Goal: Task Accomplishment & Management: Use online tool/utility

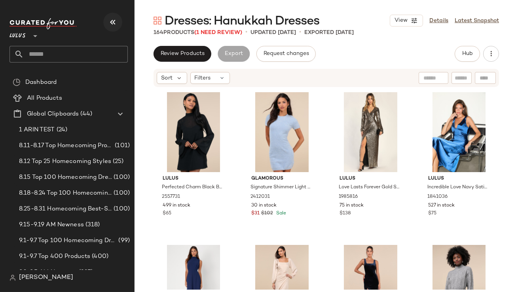
click at [110, 19] on icon "button" at bounding box center [112, 21] width 9 height 9
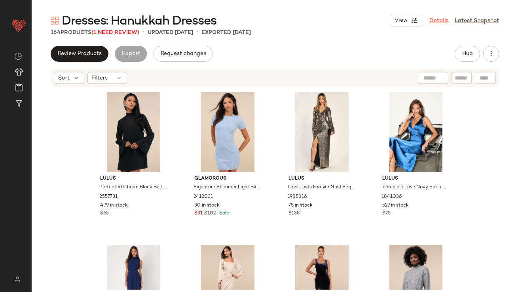
click at [436, 19] on link "Details" at bounding box center [438, 21] width 19 height 8
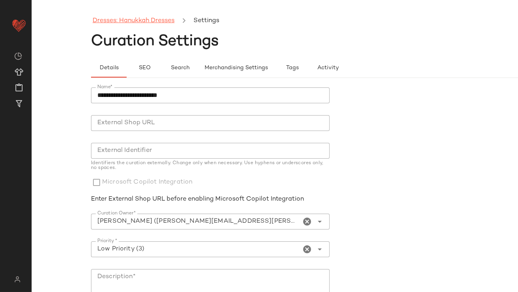
click at [133, 25] on link "Dresses: Hanukkah Dresses" at bounding box center [134, 21] width 82 height 10
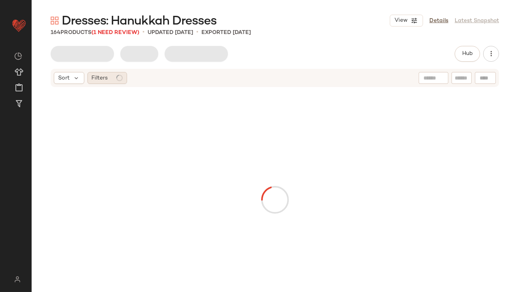
click at [116, 76] on div at bounding box center [119, 78] width 6 height 6
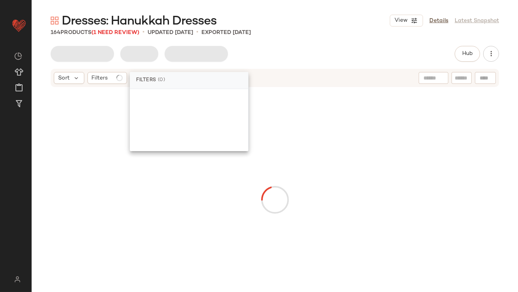
click at [107, 107] on div at bounding box center [274, 199] width 471 height 221
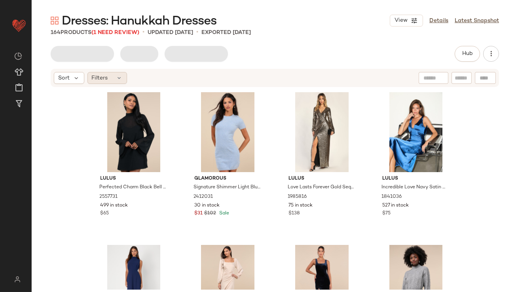
click at [103, 74] on span "Filters" at bounding box center [100, 78] width 16 height 8
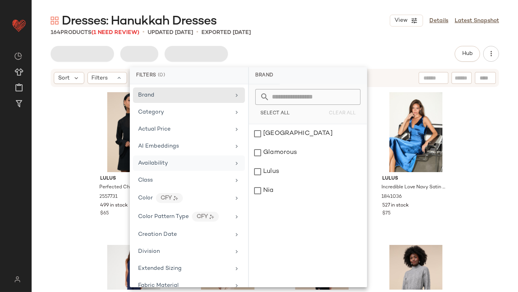
click at [146, 161] on span "Availability" at bounding box center [153, 163] width 30 height 6
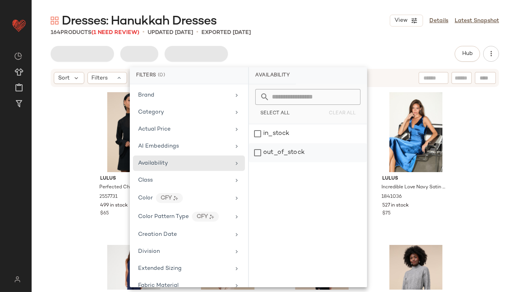
click at [293, 147] on div "out_of_stock" at bounding box center [308, 152] width 118 height 19
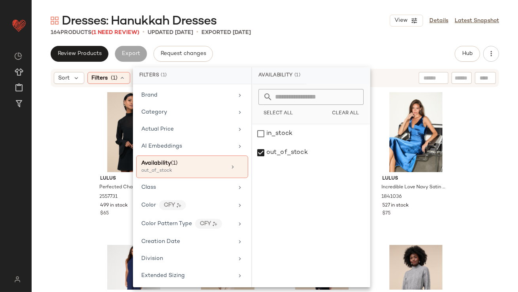
click at [307, 47] on div "Review Products Export Request changes Hub" at bounding box center [275, 54] width 448 height 16
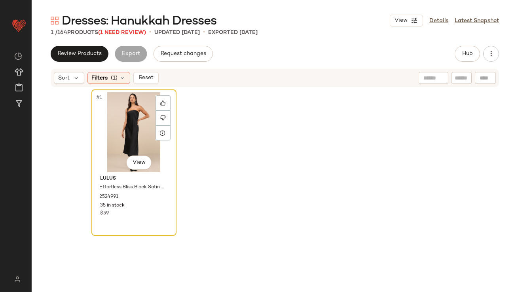
click at [121, 121] on div "#1 View" at bounding box center [133, 132] width 79 height 80
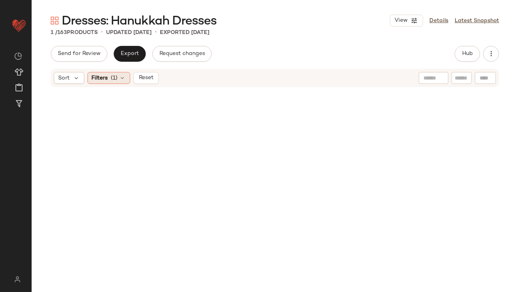
click at [114, 81] on span "(1)" at bounding box center [114, 78] width 7 height 8
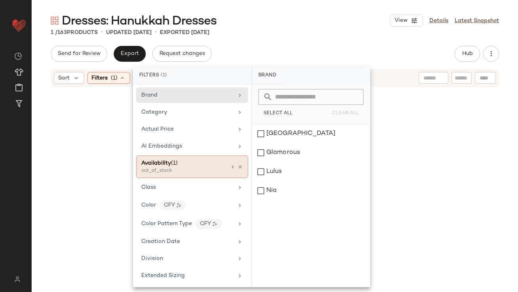
click at [242, 164] on div "Availability (1) out_of_stock" at bounding box center [192, 166] width 112 height 23
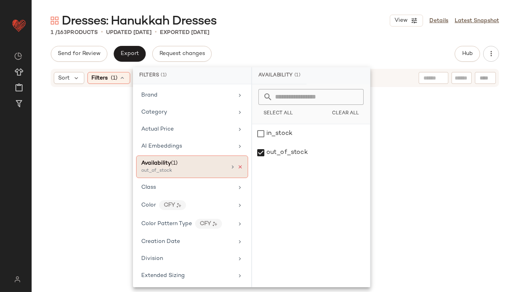
click at [238, 164] on icon at bounding box center [240, 167] width 6 height 6
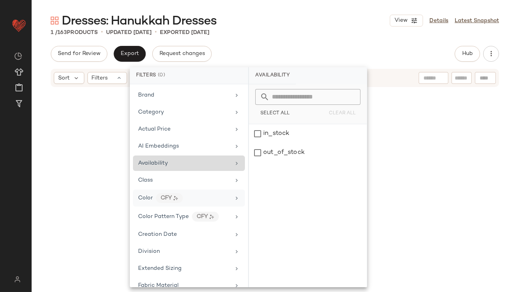
scroll to position [490, 0]
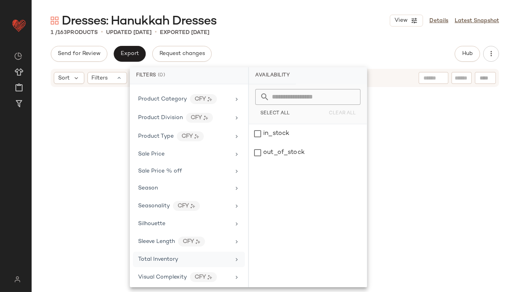
click at [168, 256] on span "Total Inventory" at bounding box center [158, 259] width 40 height 6
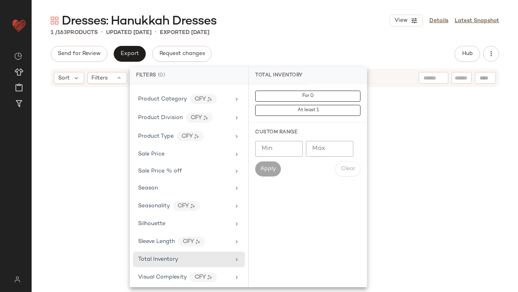
click at [331, 147] on input "Max" at bounding box center [329, 149] width 47 height 16
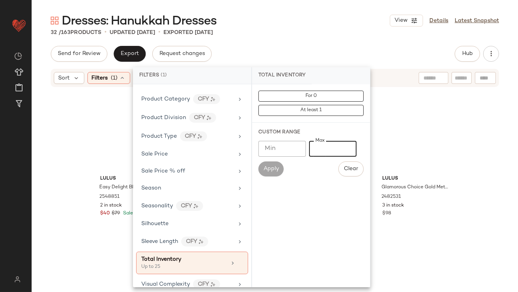
type input "**"
click at [318, 23] on div "Dresses: Hanukkah Dresses View Details Latest Snapshot" at bounding box center [275, 21] width 486 height 16
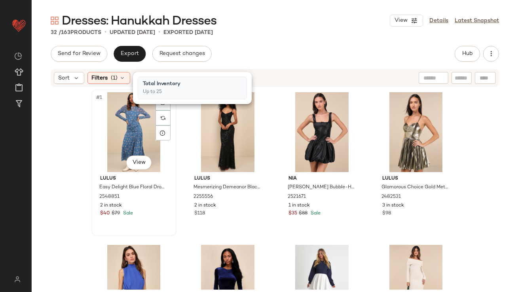
click at [122, 119] on div "#1 View" at bounding box center [133, 132] width 79 height 80
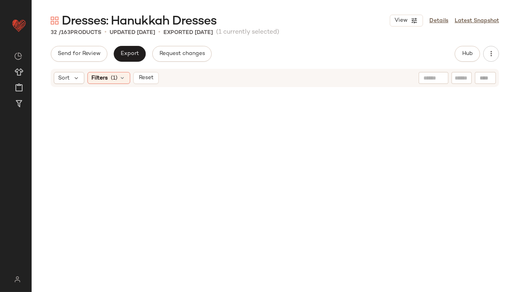
scroll to position [1021, 0]
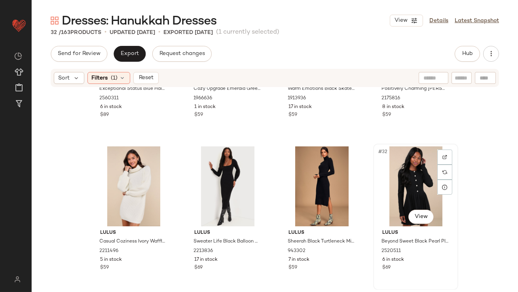
click at [426, 178] on div "#32 View" at bounding box center [415, 186] width 79 height 80
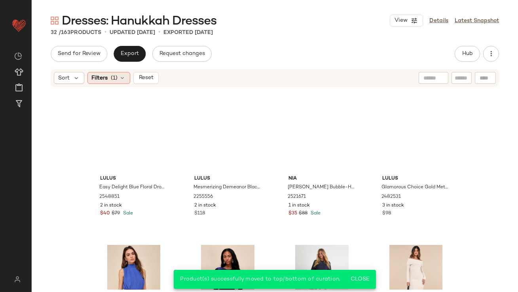
click at [119, 78] on icon at bounding box center [122, 78] width 6 height 6
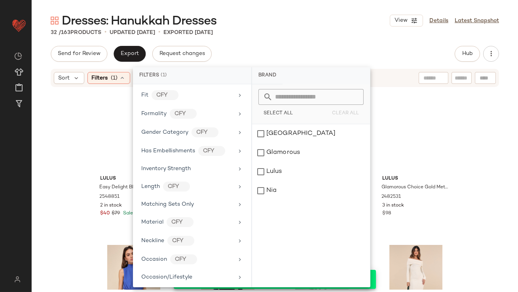
scroll to position [497, 0]
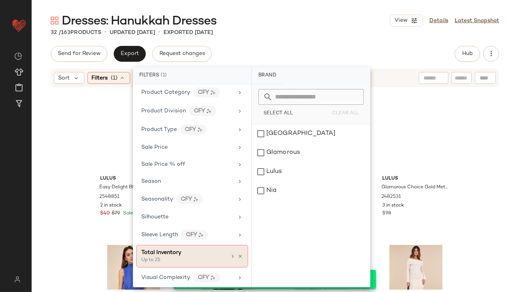
click at [240, 253] on div "Total Inventory Up to 25" at bounding box center [192, 256] width 112 height 23
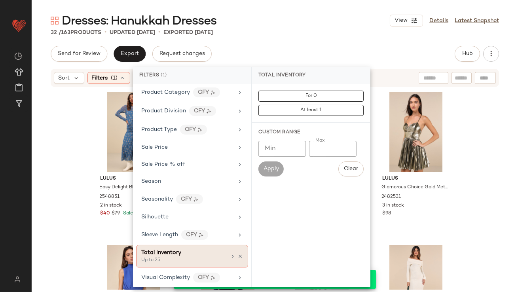
click at [237, 253] on icon at bounding box center [240, 256] width 6 height 6
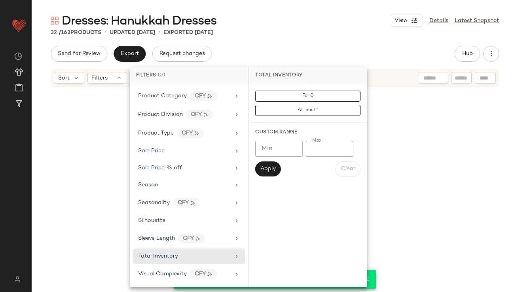
scroll to position [490, 0]
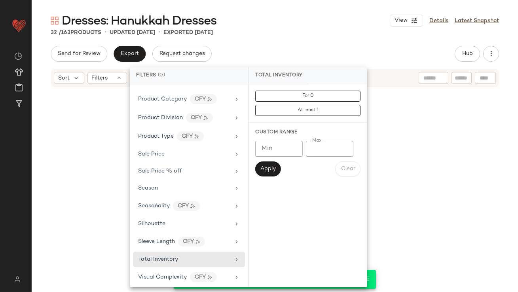
click at [296, 46] on div "Send for Review Export Request changes Hub" at bounding box center [275, 54] width 448 height 16
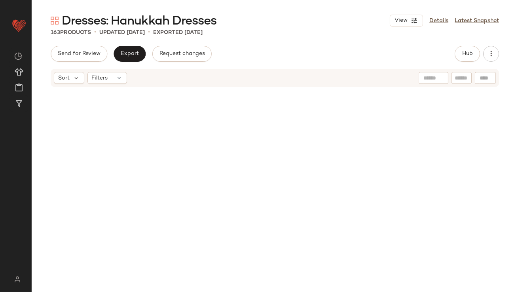
scroll to position [6058, 0]
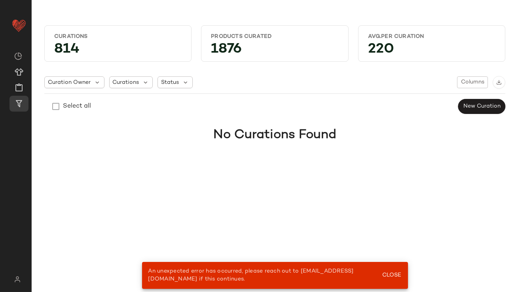
click at [372, 85] on div "Curation Owner Curations Status Columns" at bounding box center [274, 82] width 461 height 13
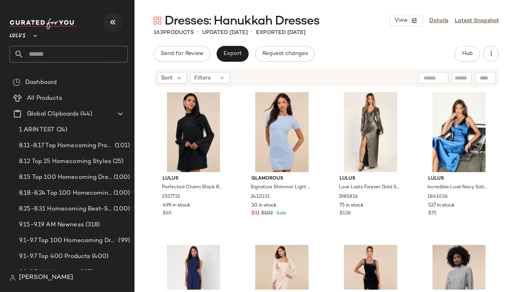
click at [112, 19] on icon "button" at bounding box center [112, 21] width 9 height 9
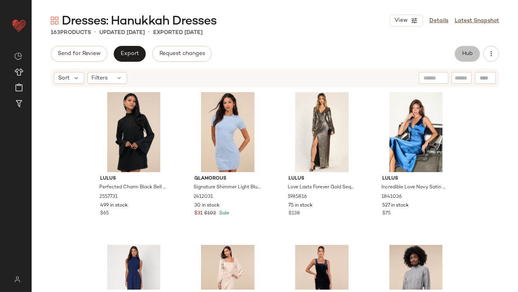
click at [467, 53] on span "Hub" at bounding box center [466, 54] width 11 height 6
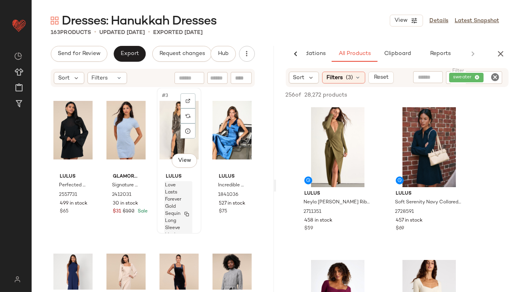
scroll to position [2, 0]
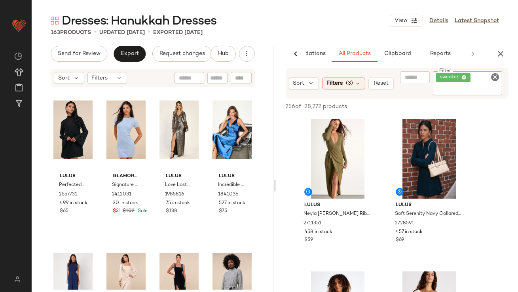
click at [478, 77] on div "sweater" at bounding box center [467, 83] width 69 height 24
click at [471, 80] on div "sweater" at bounding box center [467, 83] width 69 height 24
click at [465, 77] on icon at bounding box center [463, 77] width 5 height 5
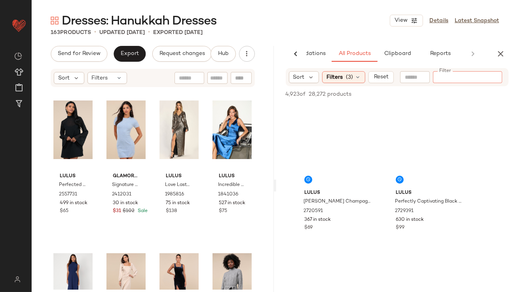
scroll to position [126, 0]
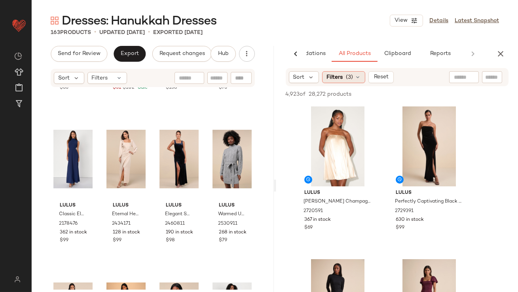
click at [334, 77] on span "Filters" at bounding box center [334, 77] width 16 height 8
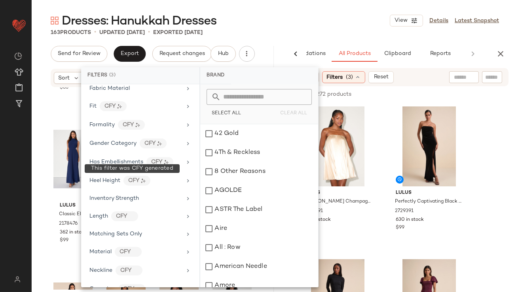
scroll to position [548, 0]
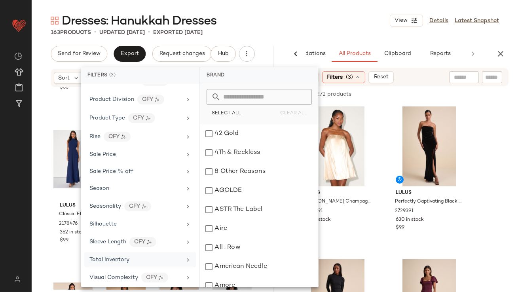
click at [112, 257] on span "Total Inventory" at bounding box center [109, 260] width 40 height 6
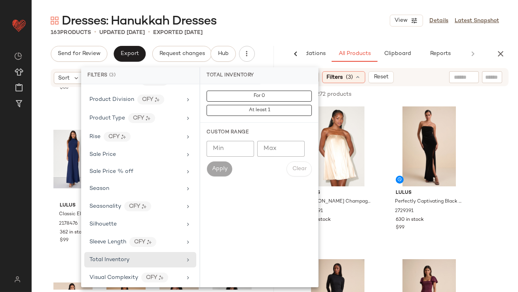
click at [239, 151] on input "Min" at bounding box center [229, 149] width 47 height 16
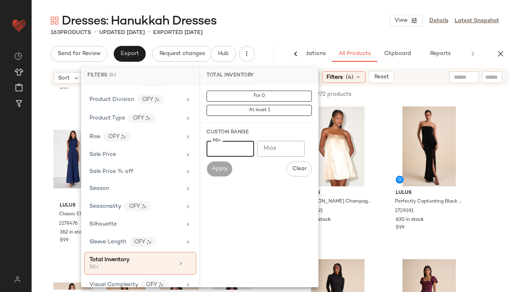
type input "**"
click at [311, 33] on div "163 Products • updated Sep 19th • Exported Sep 17th" at bounding box center [275, 32] width 486 height 8
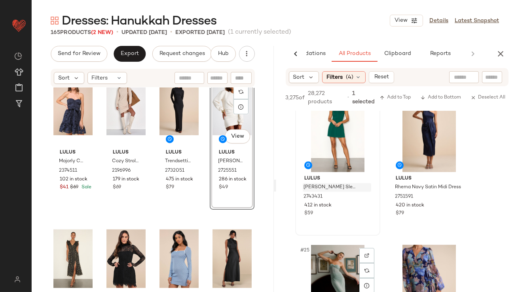
scroll to position [1649, 0]
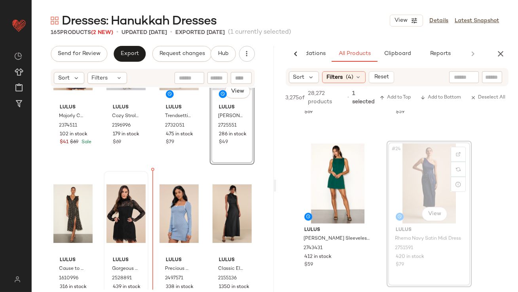
drag, startPoint x: 427, startPoint y: 155, endPoint x: 122, endPoint y: 251, distance: 319.5
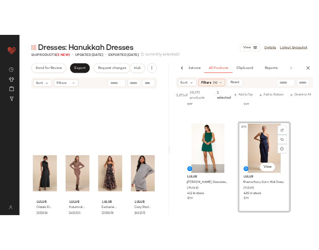
scroll to position [2042, 0]
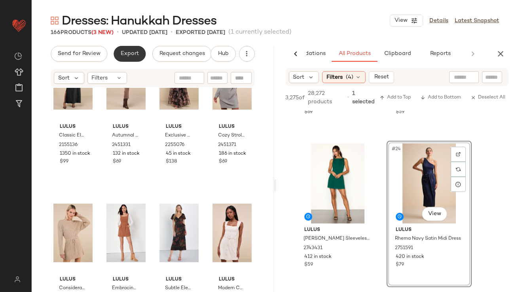
click at [136, 57] on button "Export" at bounding box center [129, 54] width 32 height 16
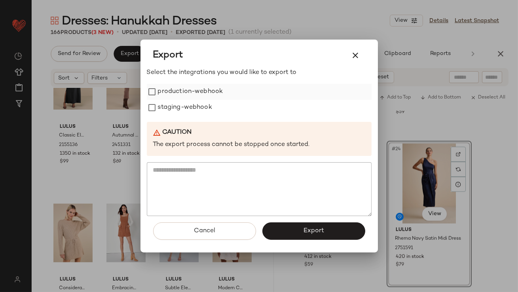
drag, startPoint x: 164, startPoint y: 89, endPoint x: 164, endPoint y: 96, distance: 7.5
click at [164, 89] on label "production-webhook" at bounding box center [190, 92] width 65 height 16
click at [164, 110] on label "staging-webhook" at bounding box center [185, 108] width 54 height 16
click at [272, 225] on button "Export" at bounding box center [313, 230] width 103 height 17
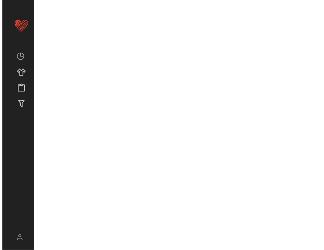
scroll to position [3175, 0]
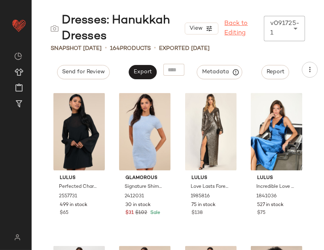
click at [228, 31] on link "Back to Editing" at bounding box center [241, 28] width 33 height 19
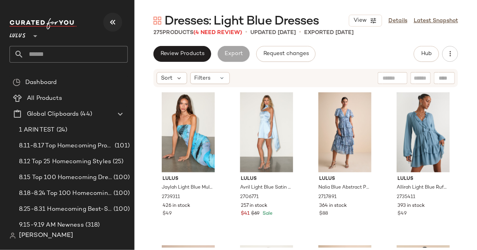
click at [117, 17] on icon "button" at bounding box center [112, 21] width 9 height 9
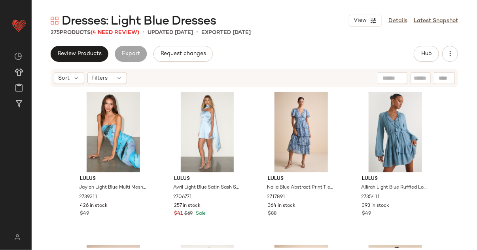
click at [323, 15] on div "View Details Latest Snapshot" at bounding box center [403, 21] width 109 height 12
click at [323, 21] on link "Details" at bounding box center [397, 21] width 19 height 8
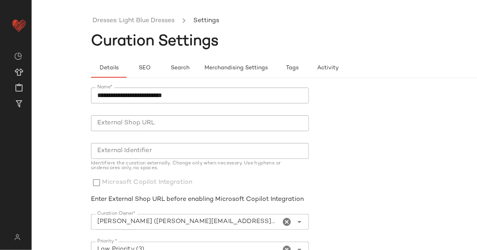
click at [142, 26] on ul "Dresses: Light Blue Dresses Settings" at bounding box center [313, 21] width 445 height 18
click at [140, 21] on link "Dresses: Light Blue Dresses" at bounding box center [134, 21] width 82 height 10
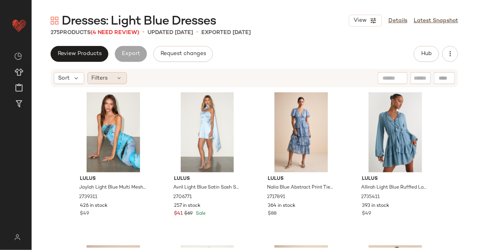
click at [123, 79] on div "Filters" at bounding box center [107, 78] width 40 height 12
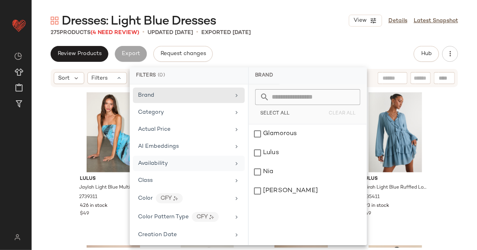
click at [166, 160] on span "Availability" at bounding box center [153, 163] width 30 height 6
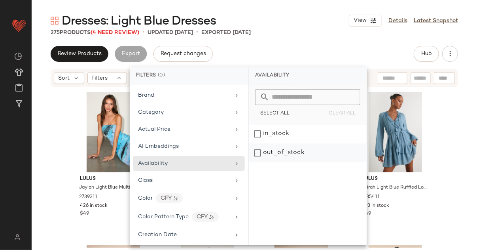
click at [306, 144] on div "out_of_stock" at bounding box center [308, 152] width 118 height 19
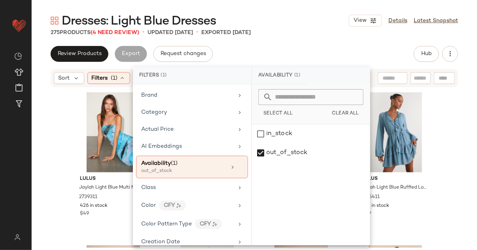
click at [315, 52] on div "Review Products Export Request changes Hub" at bounding box center [254, 54] width 407 height 16
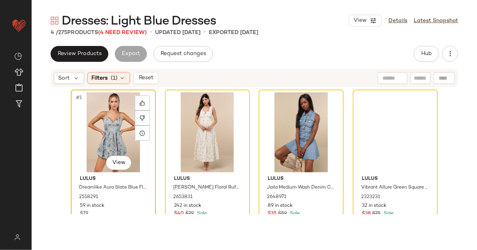
click at [123, 115] on div "#1 View" at bounding box center [113, 132] width 79 height 80
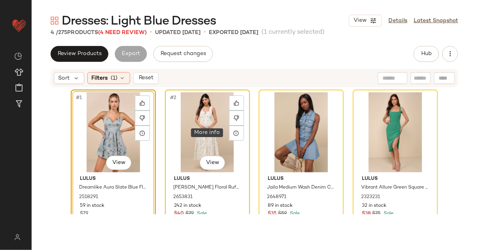
scroll to position [8, 0]
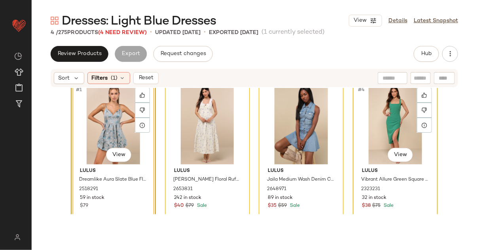
click at [323, 111] on div "#4 View" at bounding box center [394, 124] width 79 height 80
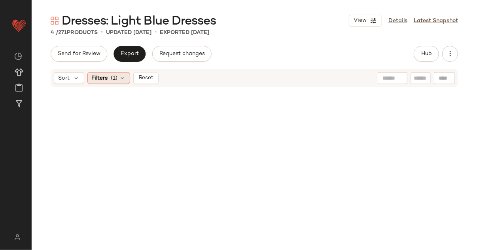
click at [104, 76] on span "Filters" at bounding box center [100, 78] width 16 height 8
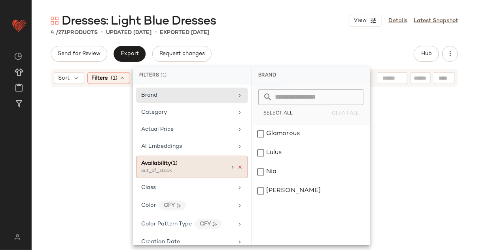
click at [237, 166] on icon at bounding box center [240, 167] width 6 height 6
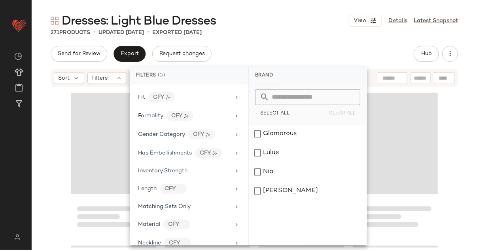
scroll to position [533, 0]
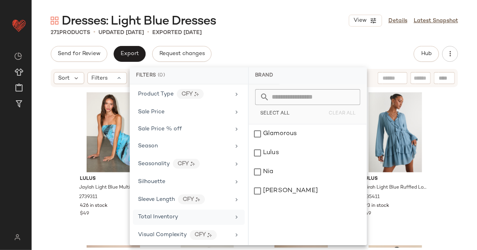
click at [155, 218] on div "Total Inventory" at bounding box center [158, 217] width 40 height 8
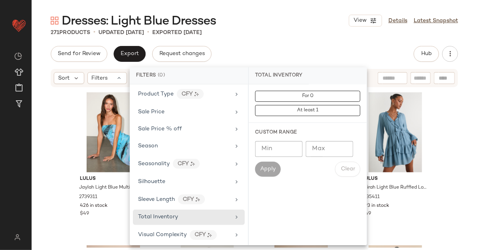
click at [323, 148] on input "Max" at bounding box center [329, 149] width 47 height 16
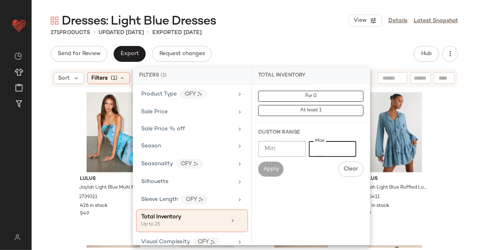
type input "**"
click at [295, 21] on div "Dresses: Light Blue Dresses View Details Latest Snapshot" at bounding box center [254, 21] width 445 height 16
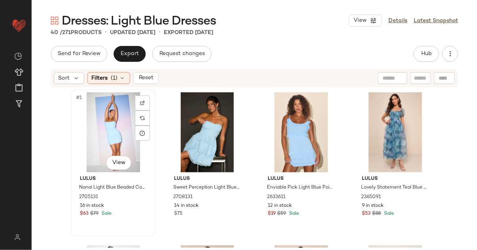
click at [95, 132] on div "#1 View" at bounding box center [113, 132] width 79 height 80
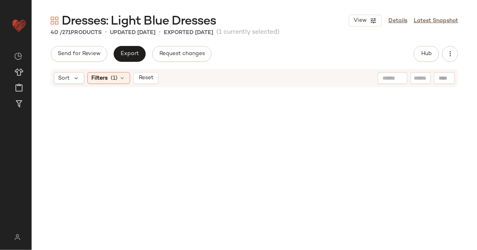
scroll to position [1368, 0]
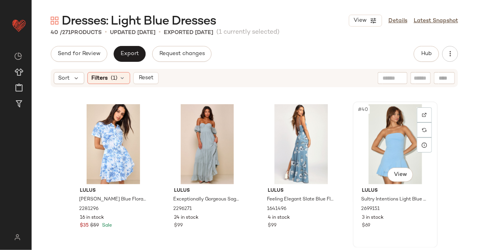
click at [323, 137] on div "#40 View" at bounding box center [394, 144] width 79 height 80
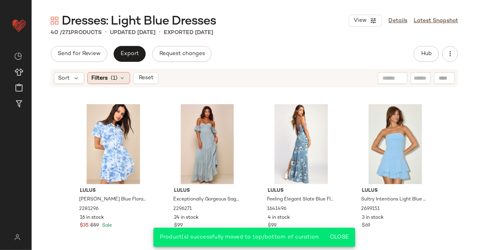
click at [120, 76] on icon at bounding box center [122, 78] width 6 height 6
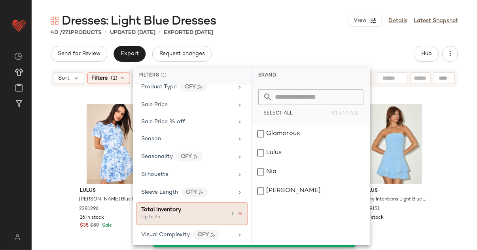
click at [237, 211] on icon at bounding box center [240, 214] width 6 height 6
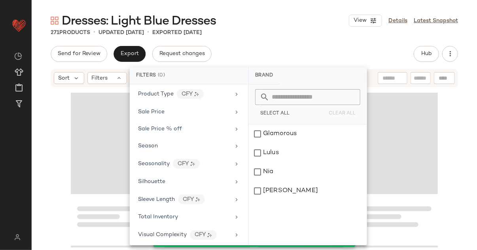
click at [295, 30] on div "271 Products • updated Sep 19th • Exported Sep 17th" at bounding box center [254, 32] width 445 height 8
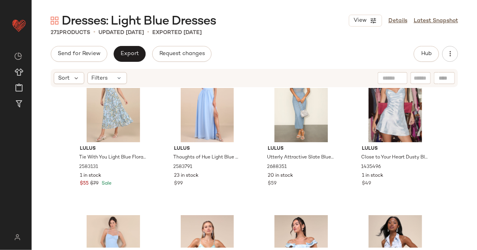
scroll to position [8852, 0]
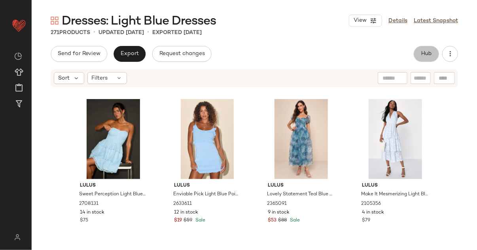
click at [323, 56] on span "Hub" at bounding box center [426, 54] width 11 height 6
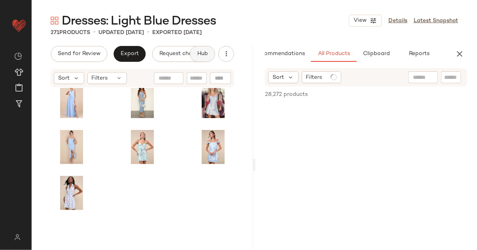
scroll to position [2961, 0]
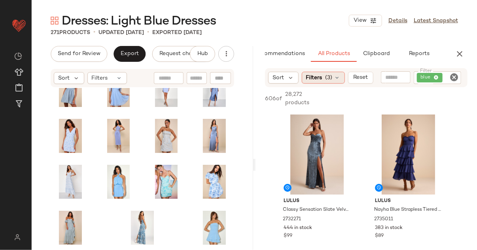
click at [323, 80] on icon at bounding box center [337, 77] width 6 height 6
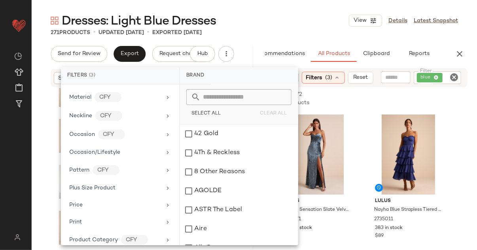
scroll to position [591, 0]
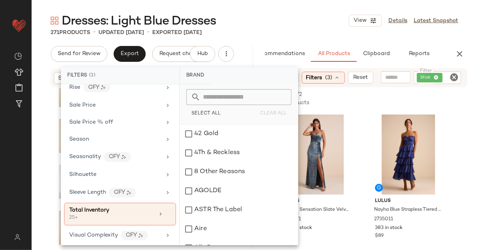
click at [268, 28] on div "Dresses: Light Blue Dresses View Details Latest Snapshot" at bounding box center [254, 21] width 445 height 16
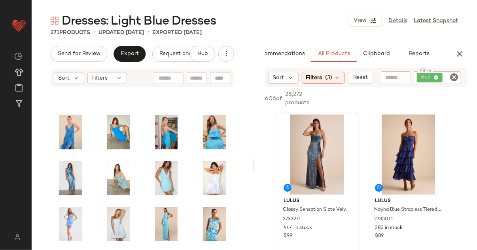
scroll to position [268, 0]
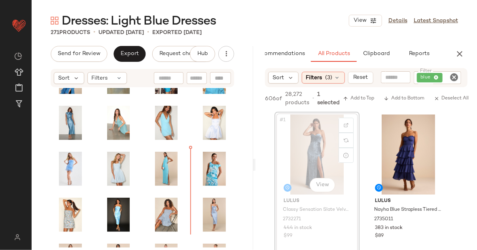
drag, startPoint x: 310, startPoint y: 148, endPoint x: 289, endPoint y: 149, distance: 20.6
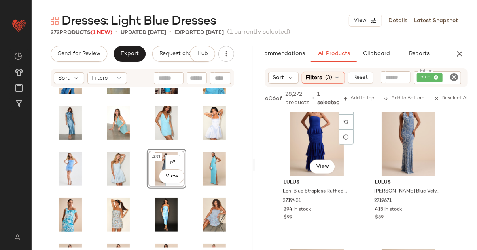
scroll to position [476, 0]
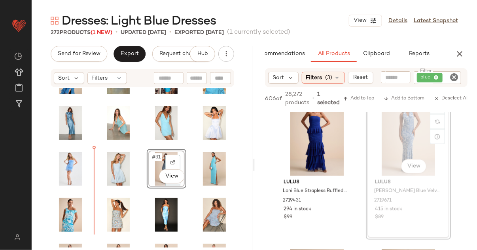
drag, startPoint x: 411, startPoint y: 131, endPoint x: 407, endPoint y: 132, distance: 4.1
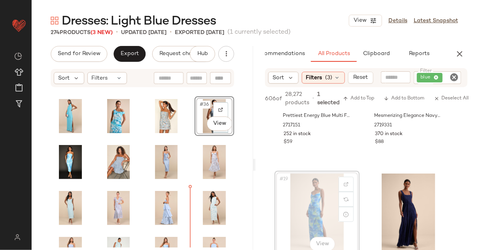
scroll to position [367, 0]
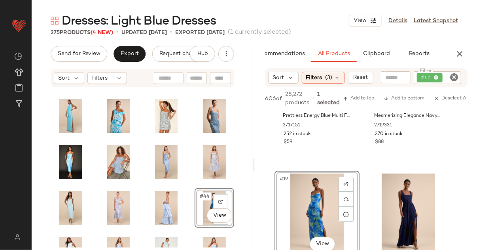
click at [200, 208] on body "Lulus ** Dashboard All Products Global Clipboards (44) Curations (814) Lillian …" at bounding box center [238, 125] width 477 height 250
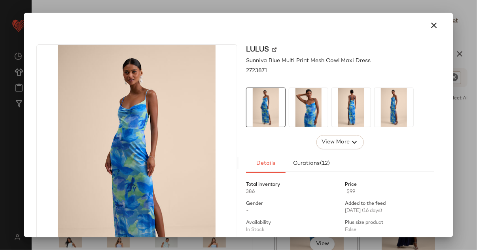
click at [323, 22] on div at bounding box center [238, 25] width 423 height 25
click at [323, 23] on icon "button" at bounding box center [433, 25] width 9 height 9
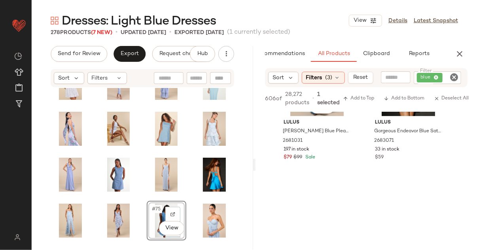
scroll to position [5491, 0]
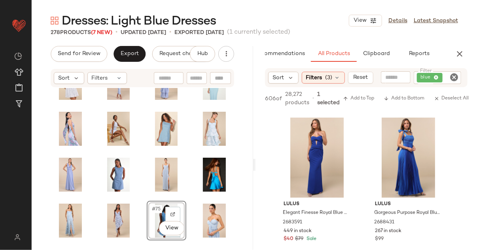
click at [323, 51] on icon "button" at bounding box center [459, 53] width 9 height 9
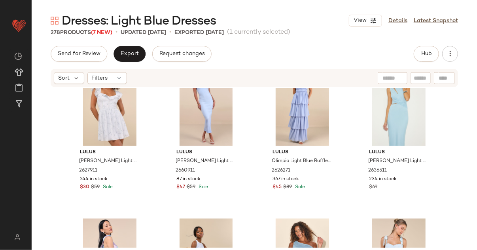
scroll to position [763, 0]
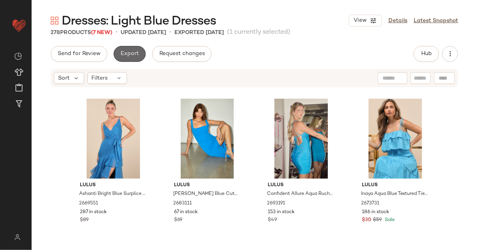
click at [122, 61] on button "Export" at bounding box center [129, 54] width 32 height 16
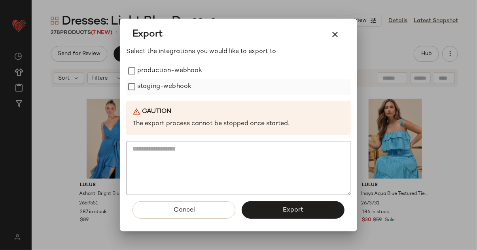
drag, startPoint x: 168, startPoint y: 74, endPoint x: 168, endPoint y: 81, distance: 7.1
click at [168, 76] on label "production-webhook" at bounding box center [169, 71] width 65 height 16
click at [168, 81] on label "staging-webhook" at bounding box center [164, 87] width 54 height 16
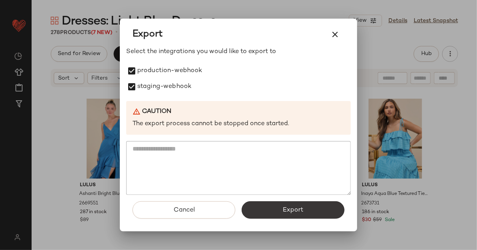
click at [266, 205] on button "Export" at bounding box center [293, 209] width 103 height 17
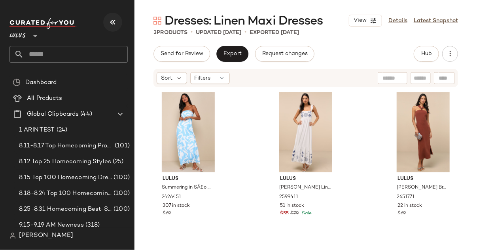
click at [112, 23] on icon "button" at bounding box center [112, 21] width 9 height 9
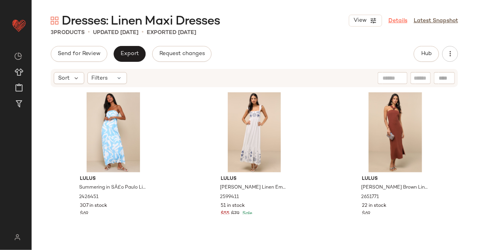
click at [399, 24] on link "Details" at bounding box center [397, 21] width 19 height 8
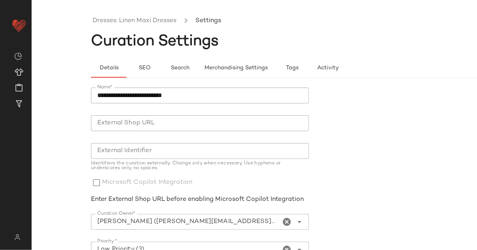
click at [156, 15] on ul "Dresses: Linen Maxi Dresses Settings" at bounding box center [313, 21] width 445 height 18
click at [154, 25] on link "Dresses: Linen Maxi Dresses" at bounding box center [135, 21] width 84 height 10
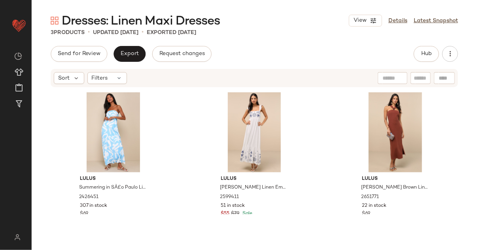
click at [117, 84] on div "Sort Filters" at bounding box center [254, 78] width 407 height 18
click at [116, 79] on icon at bounding box center [119, 78] width 6 height 6
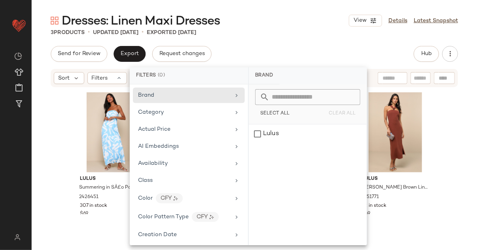
click at [221, 58] on div "Send for Review Export Request changes Hub" at bounding box center [254, 54] width 407 height 16
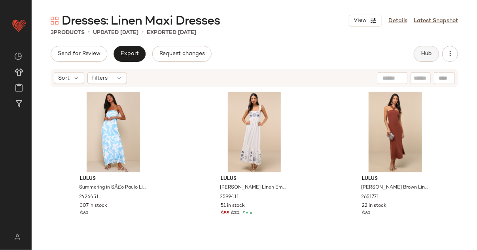
click at [421, 49] on button "Hub" at bounding box center [426, 54] width 25 height 16
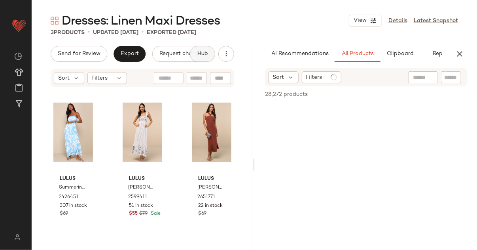
scroll to position [0, 24]
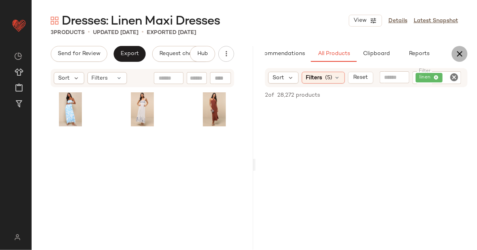
click at [463, 58] on icon "button" at bounding box center [459, 53] width 9 height 9
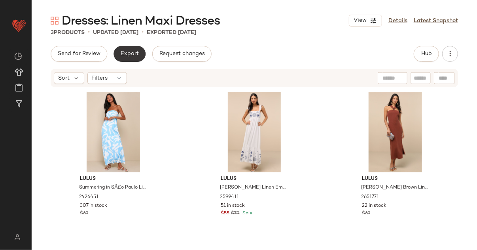
click at [123, 53] on span "Export" at bounding box center [129, 54] width 19 height 6
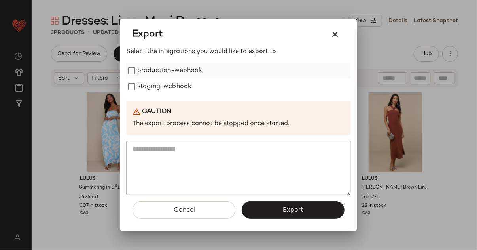
click at [173, 70] on label "production-webhook" at bounding box center [169, 71] width 65 height 16
click at [174, 81] on label "staging-webhook" at bounding box center [164, 87] width 54 height 16
click at [256, 205] on button "Export" at bounding box center [293, 209] width 103 height 17
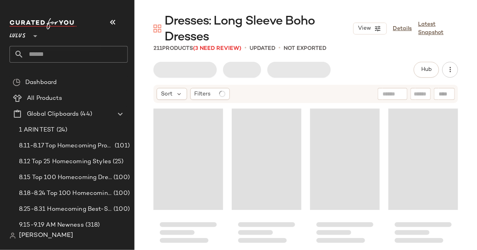
click at [115, 18] on icon "button" at bounding box center [112, 21] width 9 height 9
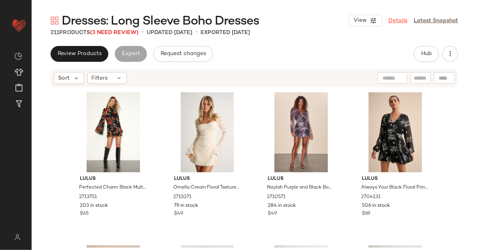
click at [392, 17] on link "Details" at bounding box center [397, 21] width 19 height 8
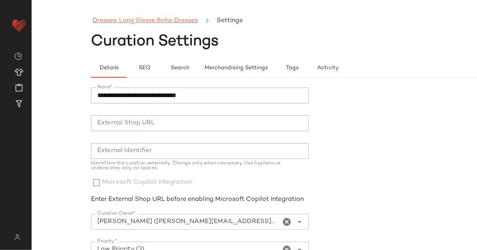
click at [185, 24] on link "Dresses: Long Sleeve Boho Dresses" at bounding box center [145, 21] width 105 height 10
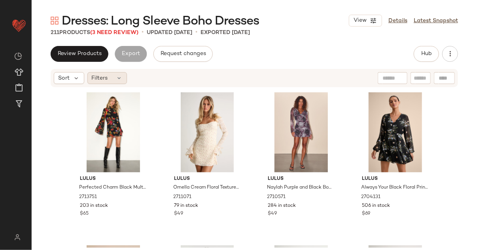
click at [105, 77] on span "Filters" at bounding box center [100, 78] width 16 height 8
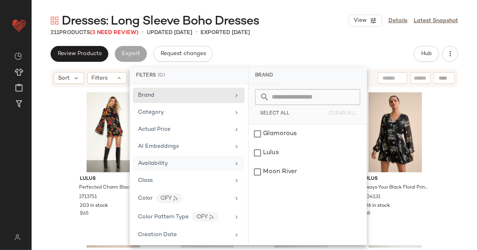
click at [145, 158] on div "Availability" at bounding box center [189, 162] width 112 height 15
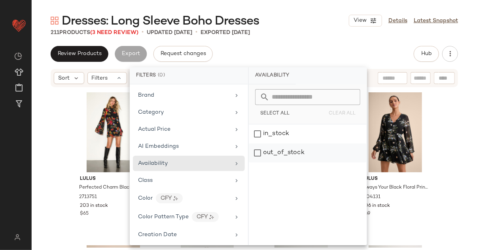
click at [279, 153] on div "out_of_stock" at bounding box center [308, 152] width 118 height 19
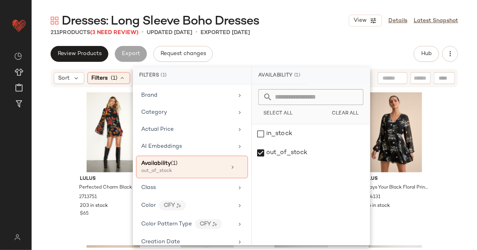
click at [291, 27] on div "Dresses: Long Sleeve Boho Dresses View Details Latest Snapshot" at bounding box center [254, 21] width 445 height 16
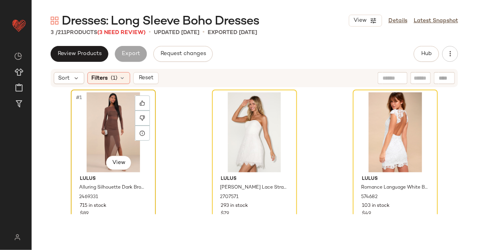
click at [87, 136] on div "#1 View" at bounding box center [113, 132] width 79 height 80
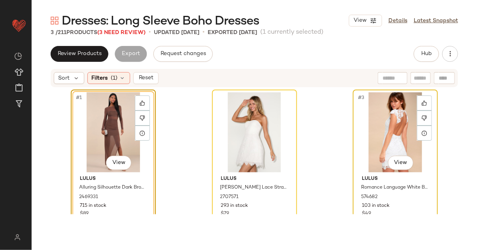
click at [404, 131] on div "#3 View" at bounding box center [394, 132] width 79 height 80
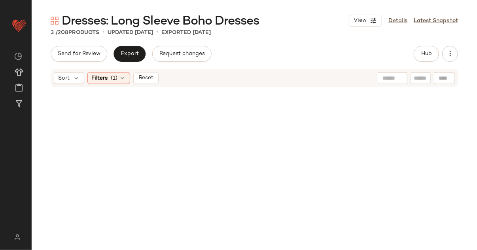
click at [121, 86] on div "Sort Filters (1) Reset" at bounding box center [254, 78] width 407 height 18
click at [121, 80] on icon at bounding box center [122, 78] width 6 height 6
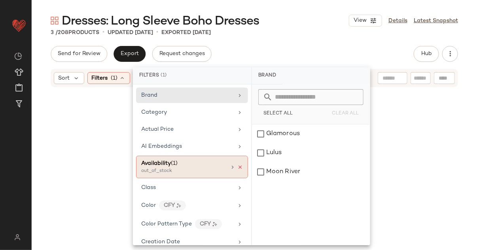
click at [238, 168] on icon at bounding box center [240, 167] width 6 height 6
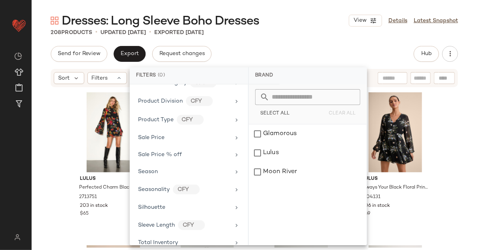
scroll to position [533, 0]
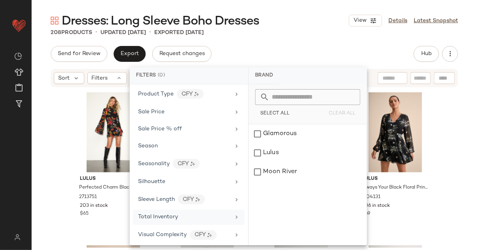
click at [157, 215] on span "Total Inventory" at bounding box center [158, 217] width 40 height 6
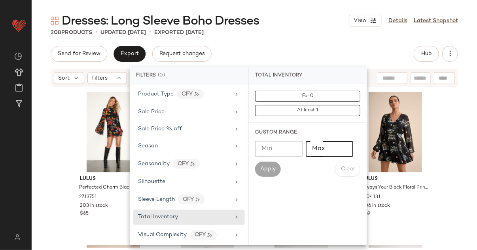
click at [324, 154] on input "Max" at bounding box center [329, 149] width 47 height 16
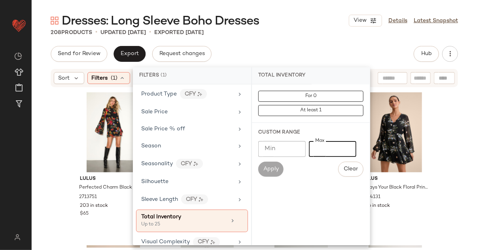
type input "**"
click at [325, 34] on div "208 Products • updated [DATE] • Exported [DATE]" at bounding box center [254, 32] width 445 height 8
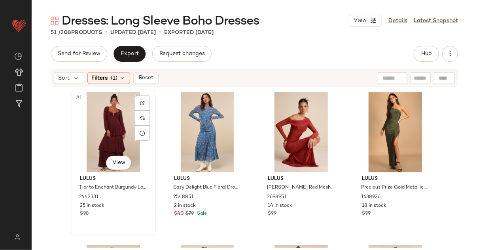
click at [86, 118] on div "#1 View" at bounding box center [113, 132] width 79 height 80
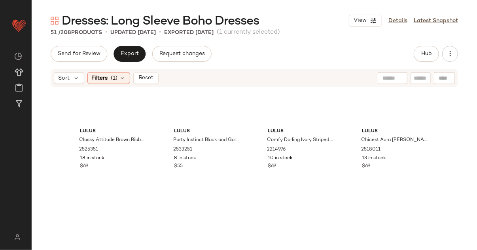
scroll to position [1826, 0]
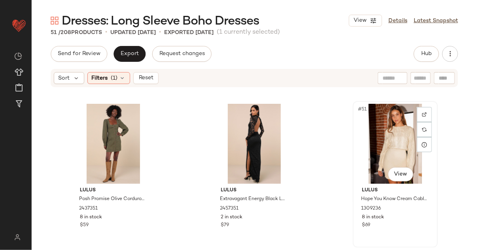
click at [383, 130] on div "#51 View" at bounding box center [394, 144] width 79 height 80
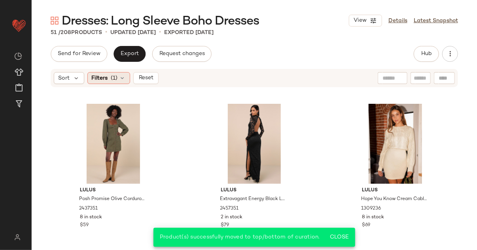
click at [121, 80] on icon at bounding box center [122, 78] width 6 height 6
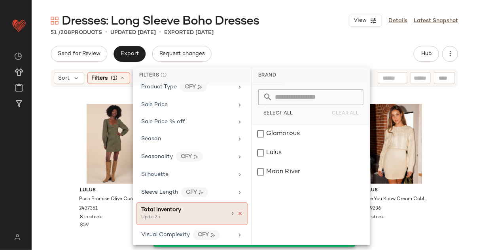
click at [238, 211] on icon at bounding box center [240, 214] width 6 height 6
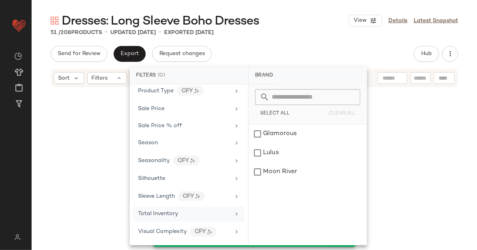
scroll to position [533, 0]
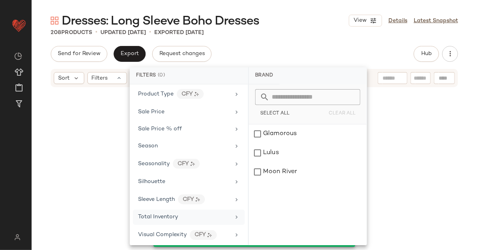
click at [305, 22] on div "Dresses: Long Sleeve Boho Dresses View Details Latest Snapshot" at bounding box center [254, 21] width 445 height 16
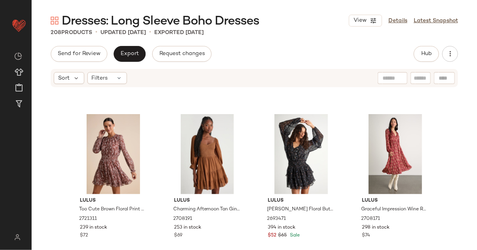
scroll to position [0, 0]
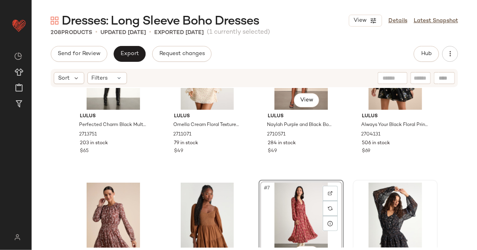
scroll to position [201, 0]
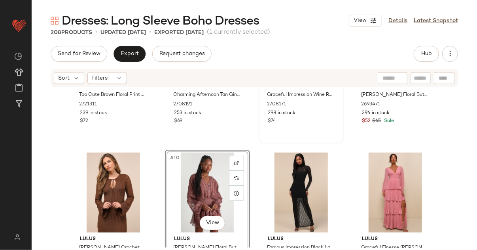
scroll to position [354, 0]
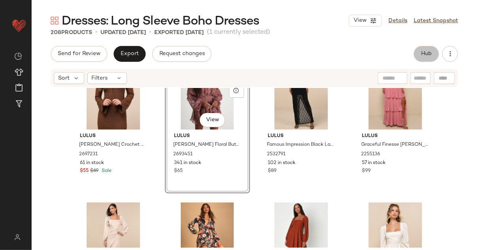
click at [426, 51] on span "Hub" at bounding box center [426, 54] width 11 height 6
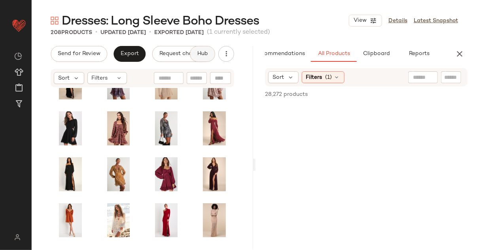
scroll to position [321, 0]
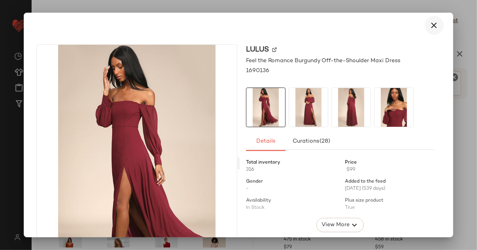
click at [433, 26] on icon "button" at bounding box center [433, 25] width 9 height 9
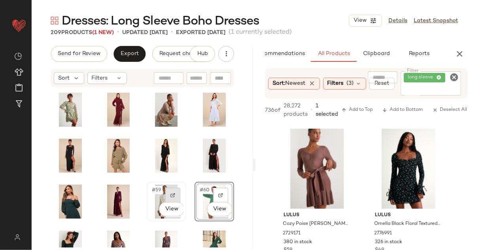
scroll to position [621, 0]
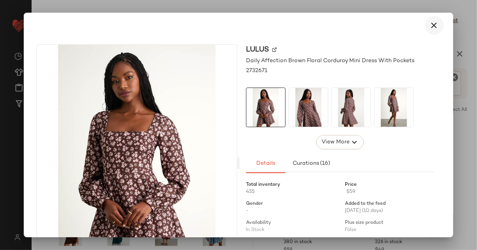
click at [430, 24] on icon "button" at bounding box center [433, 25] width 9 height 9
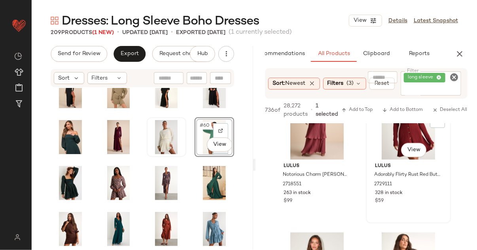
scroll to position [3062, 0]
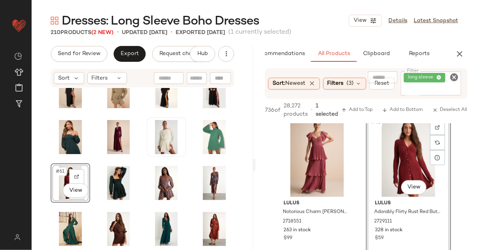
click at [460, 51] on icon "button" at bounding box center [459, 53] width 9 height 9
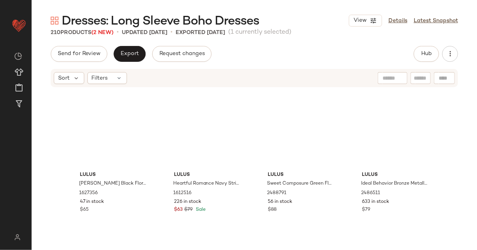
scroll to position [611, 0]
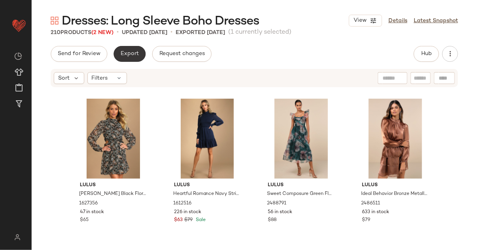
click at [119, 50] on button "Export" at bounding box center [129, 54] width 32 height 16
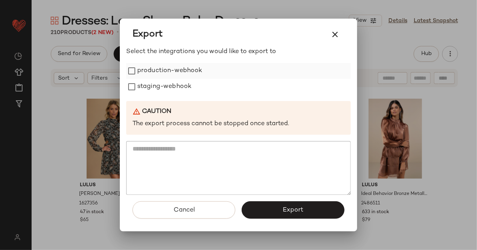
click at [177, 76] on label "production-webhook" at bounding box center [169, 71] width 65 height 16
click at [177, 85] on label "staging-webhook" at bounding box center [164, 87] width 54 height 16
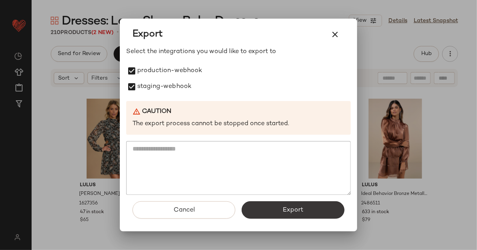
click at [289, 208] on span "Export" at bounding box center [292, 210] width 21 height 8
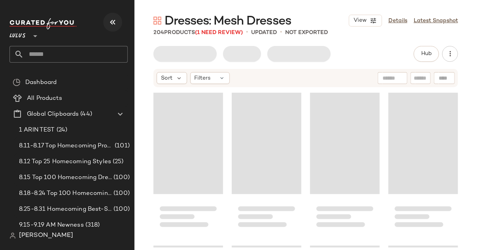
click at [110, 23] on icon "button" at bounding box center [112, 21] width 9 height 9
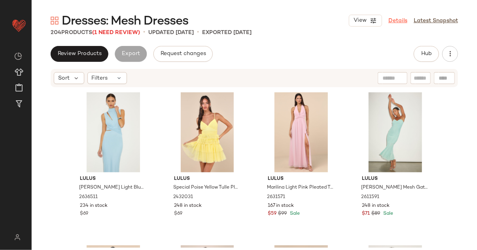
click at [395, 20] on link "Details" at bounding box center [397, 21] width 19 height 8
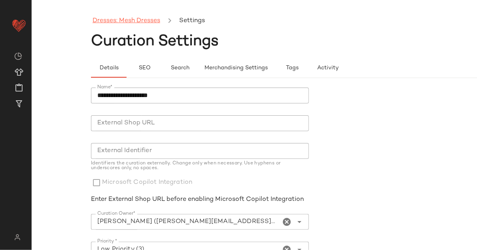
click at [138, 19] on link "Dresses: Mesh Dresses" at bounding box center [127, 21] width 68 height 10
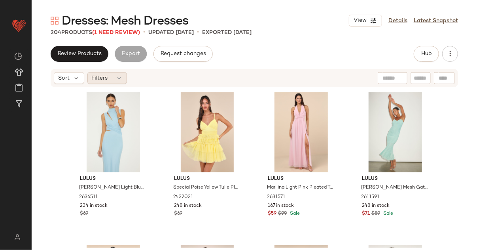
click at [115, 77] on div "Filters" at bounding box center [107, 78] width 40 height 12
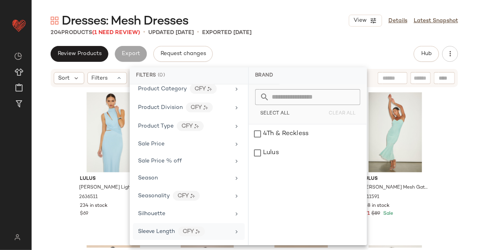
scroll to position [533, 0]
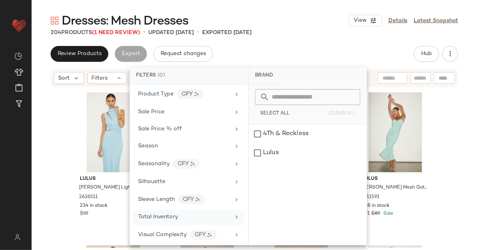
click at [157, 214] on span "Total Inventory" at bounding box center [158, 217] width 40 height 6
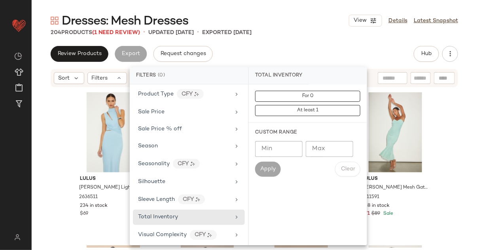
click at [308, 151] on input "Max" at bounding box center [329, 149] width 47 height 16
click at [293, 53] on div "Review Products Export Request changes Hub" at bounding box center [254, 54] width 407 height 16
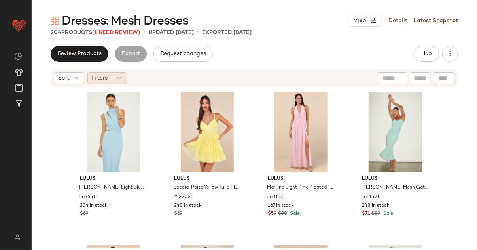
click at [118, 75] on icon at bounding box center [119, 78] width 6 height 6
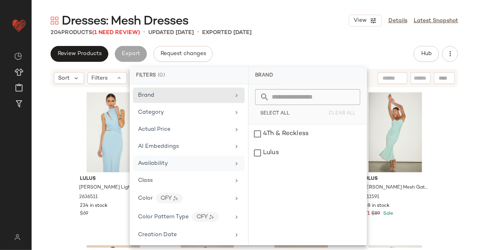
click at [160, 165] on span "Availability" at bounding box center [153, 163] width 30 height 6
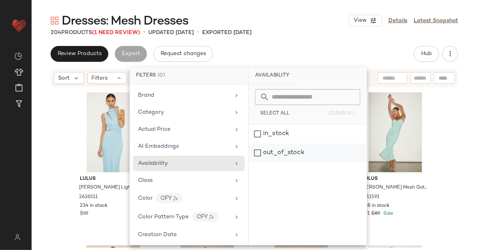
click at [301, 146] on div "out_of_stock" at bounding box center [308, 152] width 118 height 19
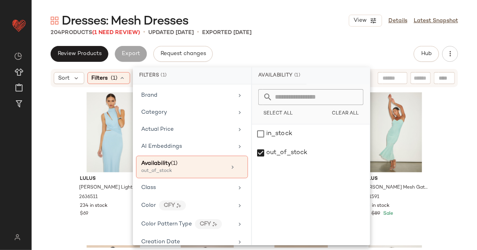
click at [306, 32] on div "204 Products (1 Need Review) • updated Sep 17th • Exported Sep 17th" at bounding box center [254, 32] width 445 height 8
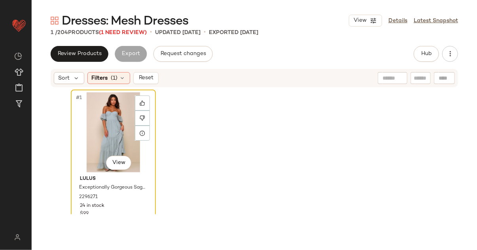
click at [102, 124] on div "#1 View" at bounding box center [113, 132] width 79 height 80
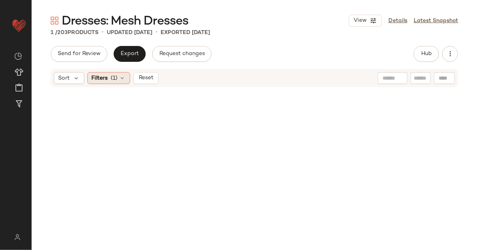
click at [123, 77] on icon at bounding box center [122, 78] width 6 height 6
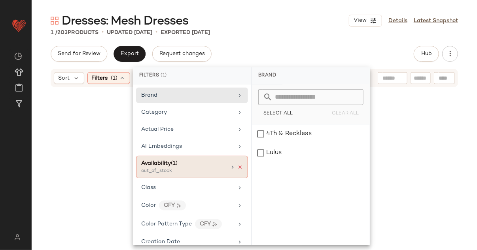
click at [237, 167] on icon at bounding box center [240, 167] width 6 height 6
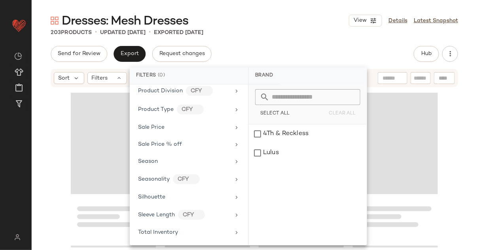
scroll to position [533, 0]
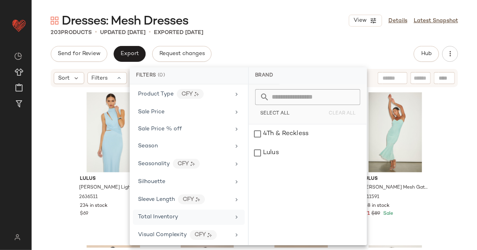
click at [166, 219] on div "Total Inventory" at bounding box center [189, 216] width 112 height 15
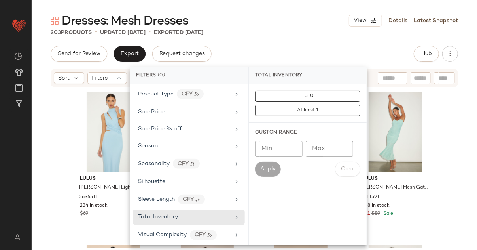
click at [336, 145] on input "Max" at bounding box center [329, 149] width 47 height 16
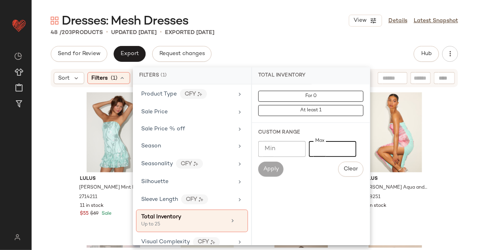
type input "**"
click at [321, 52] on div "Send for Review Export Request changes Hub" at bounding box center [254, 54] width 407 height 16
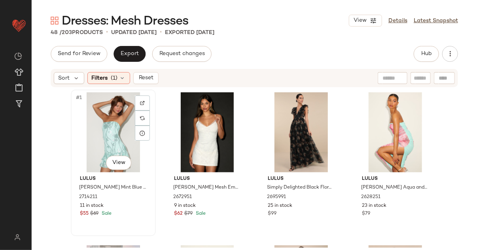
click at [113, 134] on div "#1 View" at bounding box center [113, 132] width 79 height 80
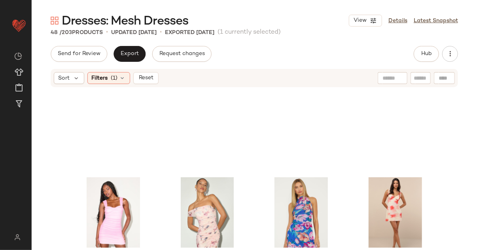
scroll to position [1674, 0]
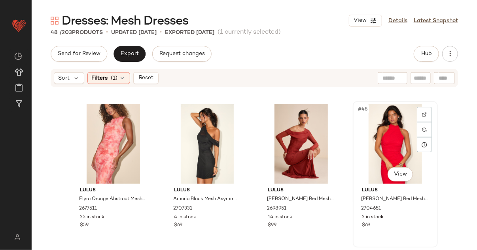
click at [398, 130] on div "#48 View" at bounding box center [394, 144] width 79 height 80
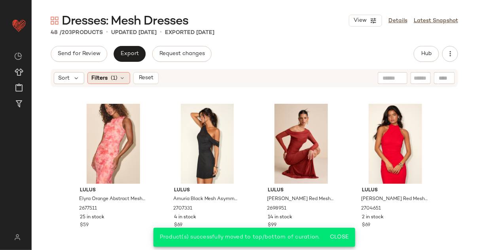
click at [112, 82] on div "Filters (1)" at bounding box center [108, 78] width 43 height 12
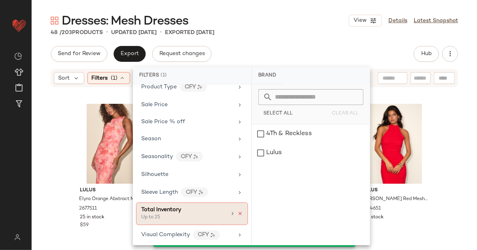
click at [238, 211] on icon at bounding box center [240, 214] width 6 height 6
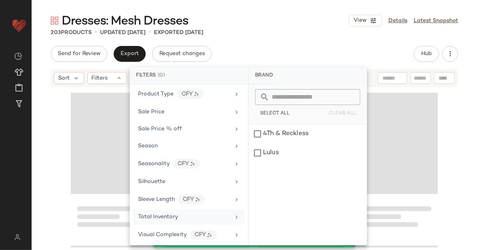
click at [263, 47] on div "Send for Review Export Request changes Hub" at bounding box center [254, 54] width 407 height 16
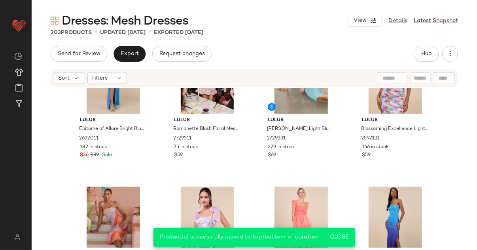
scroll to position [0, 0]
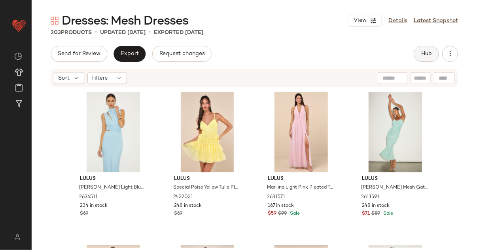
click at [418, 57] on button "Hub" at bounding box center [426, 54] width 25 height 16
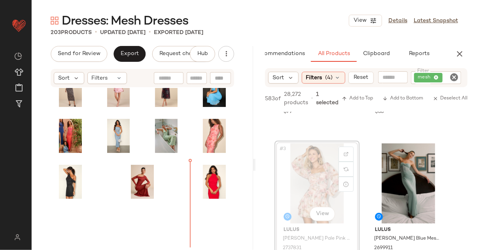
scroll to position [2181, 0]
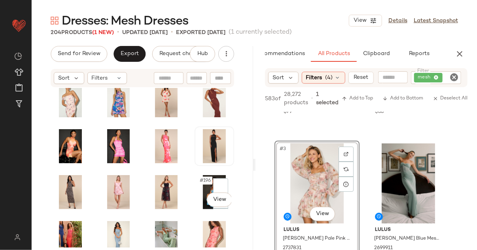
scroll to position [2181, 0]
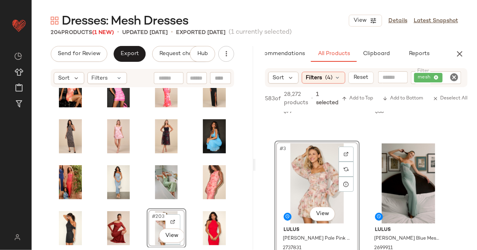
click at [154, 223] on div "#203 View" at bounding box center [166, 228] width 34 height 34
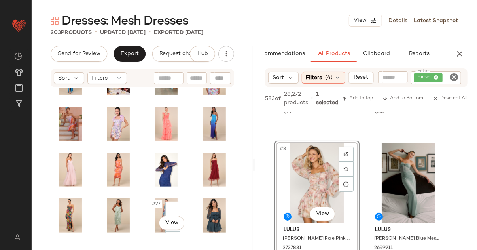
scroll to position [223, 0]
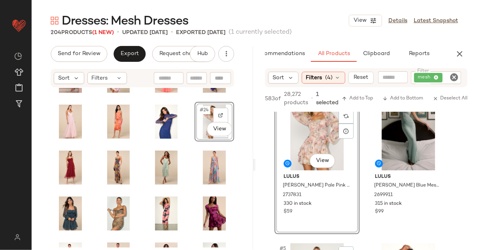
scroll to position [168, 0]
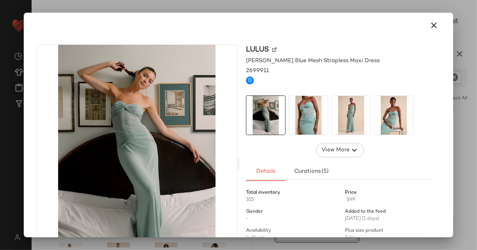
click at [297, 113] on img at bounding box center [308, 115] width 39 height 39
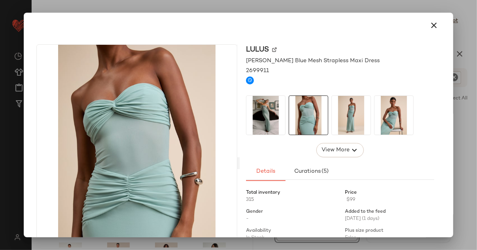
click at [336, 122] on img at bounding box center [351, 115] width 39 height 39
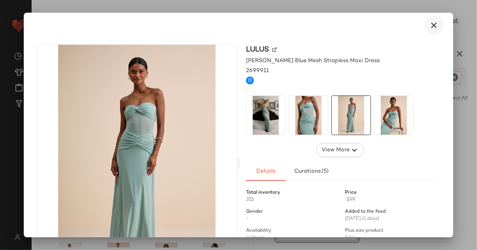
click at [431, 26] on icon "button" at bounding box center [433, 25] width 9 height 9
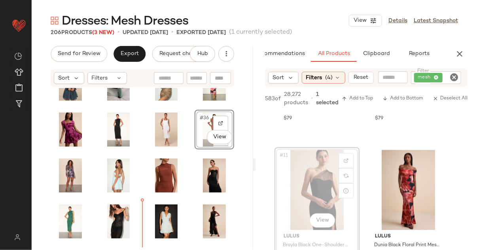
scroll to position [359, 0]
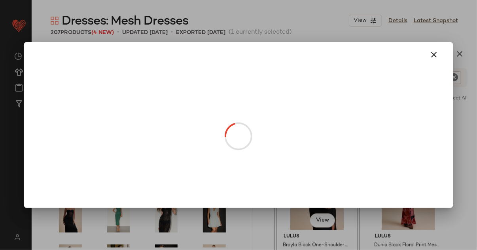
click at [56, 170] on body "Lulus ** Dashboard All Products Global Clipboards (44) Curations (814) Lillian …" at bounding box center [238, 125] width 477 height 250
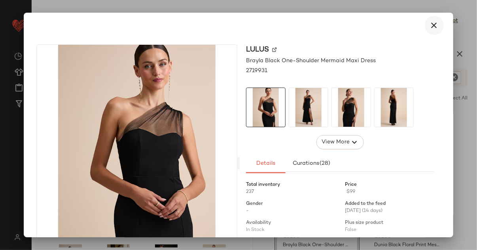
click at [429, 25] on icon "button" at bounding box center [433, 25] width 9 height 9
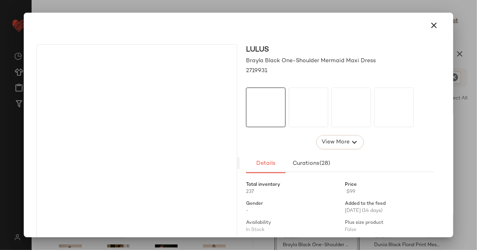
drag, startPoint x: 113, startPoint y: 167, endPoint x: 147, endPoint y: 170, distance: 34.1
click at [147, 169] on body "Lulus ** Dashboard All Products Global Clipboards (44) Curations (814) Lillian …" at bounding box center [238, 125] width 477 height 250
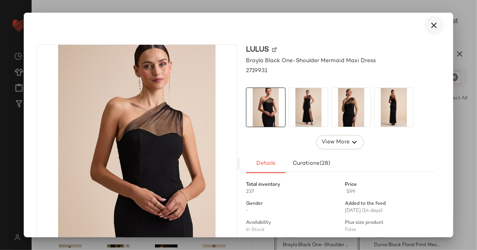
click at [429, 26] on icon "button" at bounding box center [433, 25] width 9 height 9
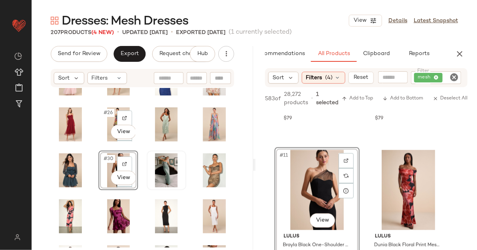
scroll to position [256, 0]
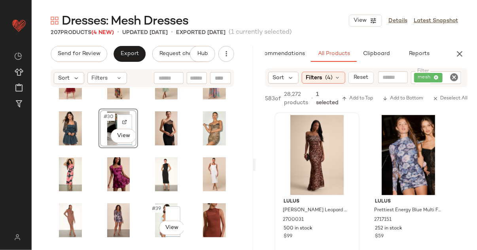
scroll to position [320, 0]
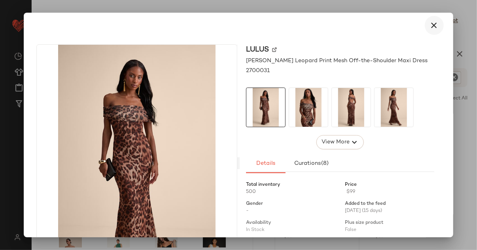
click at [431, 22] on icon "button" at bounding box center [433, 25] width 9 height 9
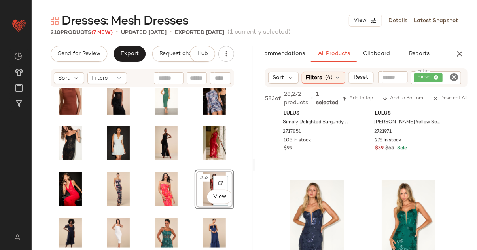
scroll to position [1165, 0]
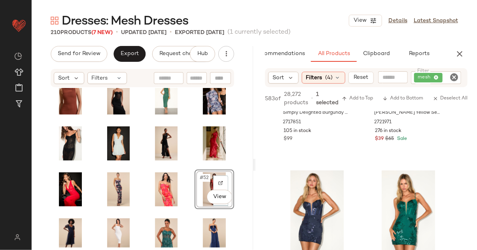
click at [458, 49] on icon "button" at bounding box center [459, 53] width 9 height 9
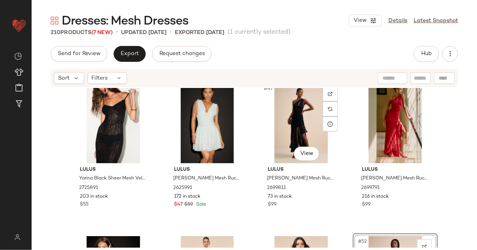
scroll to position [1722, 0]
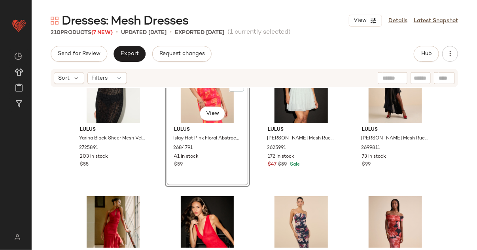
scroll to position [1756, 0]
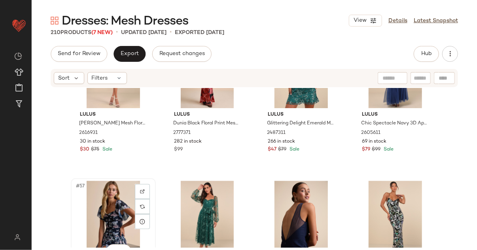
scroll to position [2055, 0]
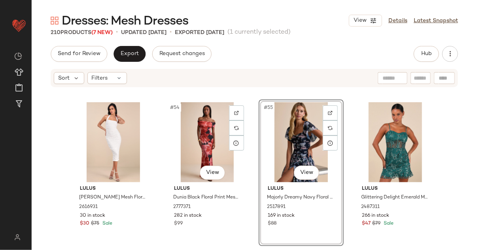
scroll to position [1938, 0]
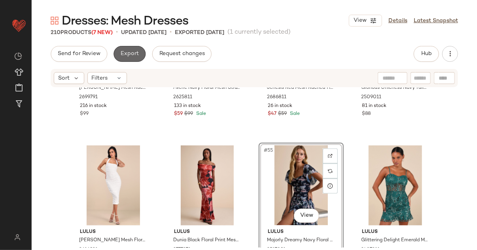
click at [134, 56] on span "Export" at bounding box center [129, 54] width 19 height 6
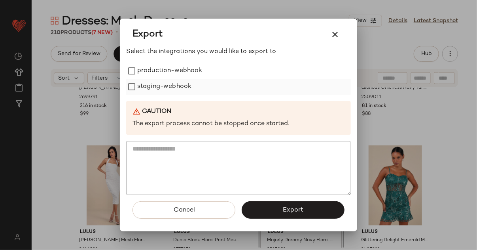
click at [177, 79] on label "staging-webhook" at bounding box center [164, 87] width 54 height 16
click at [178, 62] on div "Select the integrations you would like to export to production-webhook staging-…" at bounding box center [238, 121] width 225 height 148
click at [178, 66] on label "production-webhook" at bounding box center [169, 71] width 65 height 16
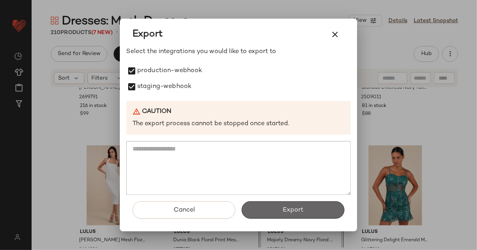
click at [265, 204] on button "Export" at bounding box center [293, 209] width 103 height 17
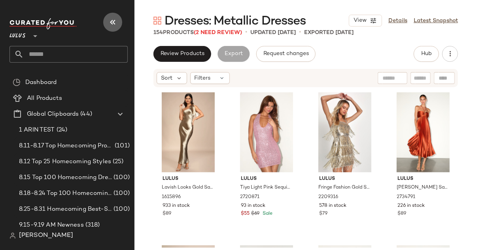
click at [114, 23] on icon "button" at bounding box center [112, 21] width 9 height 9
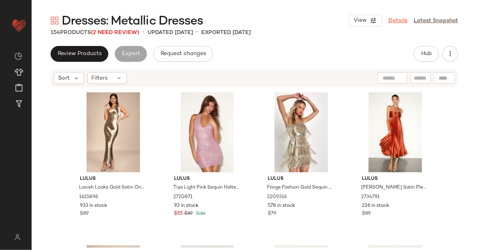
click at [398, 22] on link "Details" at bounding box center [397, 21] width 19 height 8
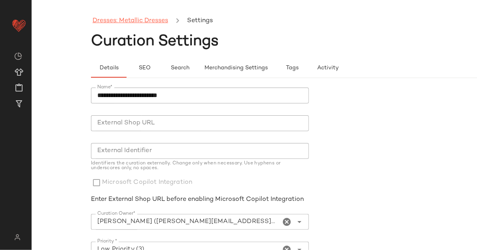
click at [131, 21] on link "Dresses: Metallic Dresses" at bounding box center [131, 21] width 76 height 10
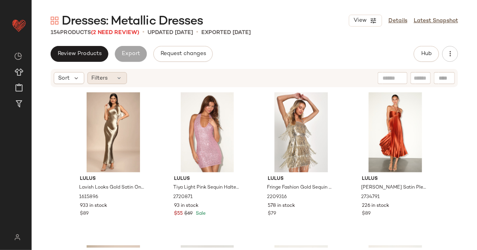
click at [113, 76] on div "Filters" at bounding box center [107, 78] width 40 height 12
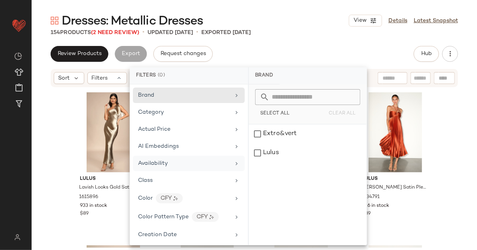
click at [149, 164] on span "Availability" at bounding box center [153, 163] width 30 height 6
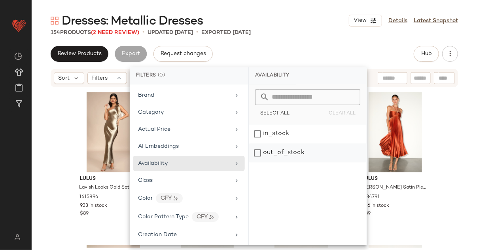
click at [281, 155] on div "out_of_stock" at bounding box center [308, 152] width 118 height 19
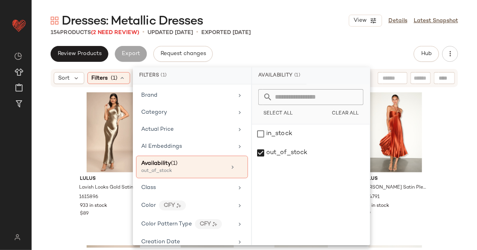
click at [292, 36] on div "Dresses: Metallic Dresses View Details Latest Snapshot 154 Products (2 Need Rev…" at bounding box center [254, 131] width 445 height 237
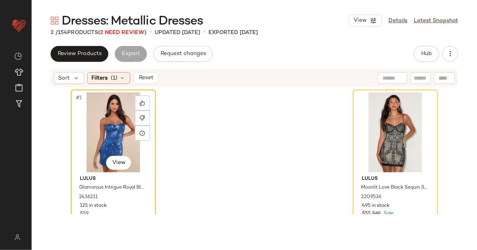
click at [109, 117] on div "#1 View" at bounding box center [113, 132] width 79 height 80
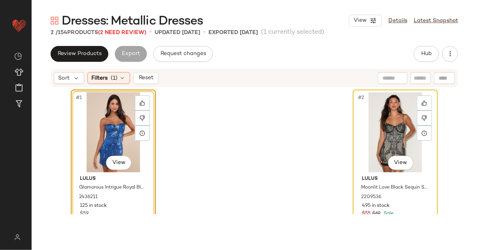
click at [380, 110] on div "#2 View" at bounding box center [394, 132] width 79 height 80
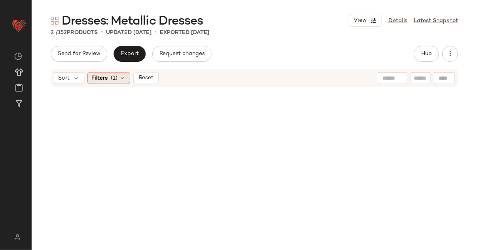
click at [102, 79] on span "Filters" at bounding box center [100, 78] width 16 height 8
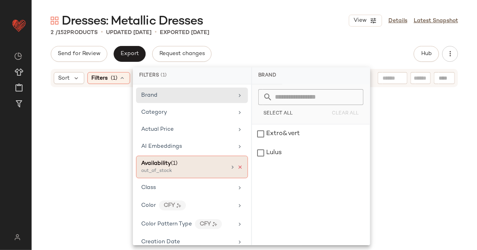
click at [238, 166] on icon at bounding box center [240, 167] width 6 height 6
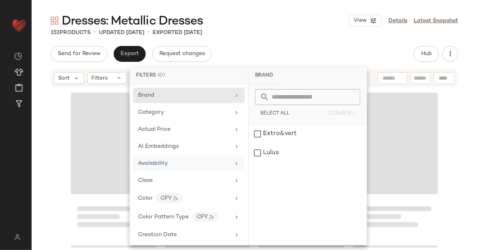
click at [290, 16] on div "Dresses: Metallic Dresses View Details Latest Snapshot" at bounding box center [254, 21] width 445 height 16
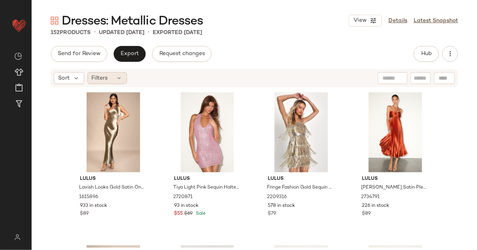
click at [117, 77] on icon at bounding box center [119, 78] width 6 height 6
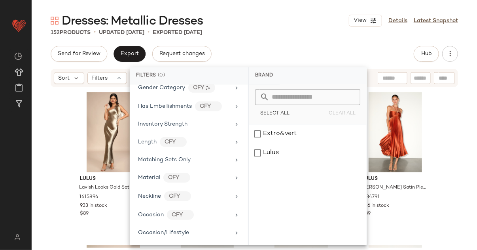
scroll to position [533, 0]
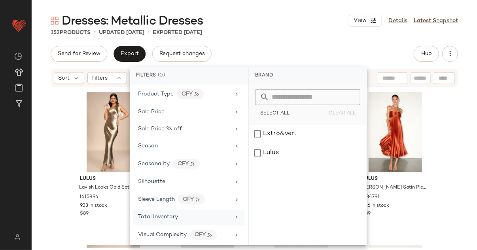
click at [155, 215] on span "Total Inventory" at bounding box center [158, 217] width 40 height 6
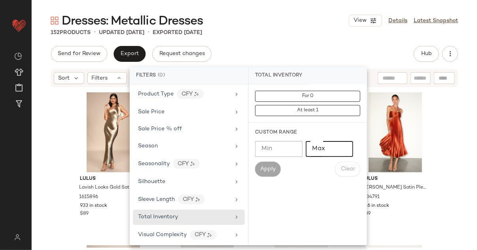
click at [320, 144] on input "Max" at bounding box center [329, 149] width 47 height 16
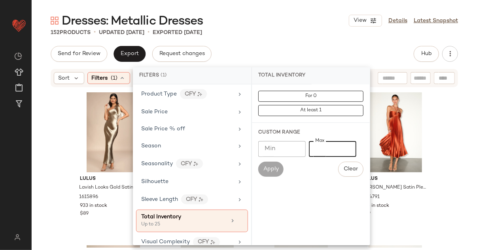
type input "**"
click at [274, 49] on div "Send for Review Export Request changes Hub" at bounding box center [254, 54] width 407 height 16
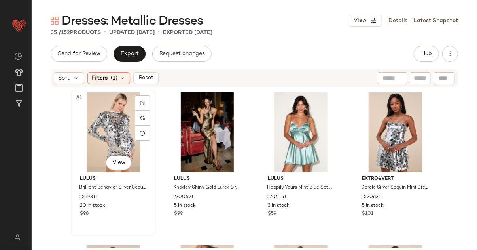
click at [104, 126] on div "#1 View" at bounding box center [113, 132] width 79 height 80
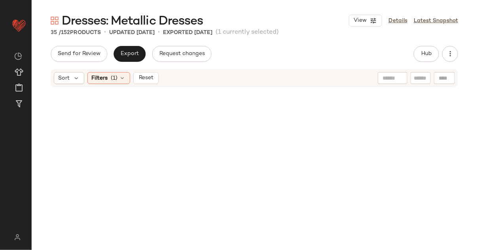
scroll to position [1216, 0]
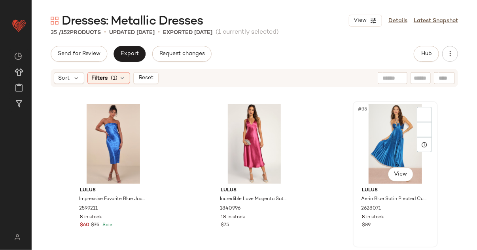
click at [388, 145] on div "#35 View" at bounding box center [394, 144] width 79 height 80
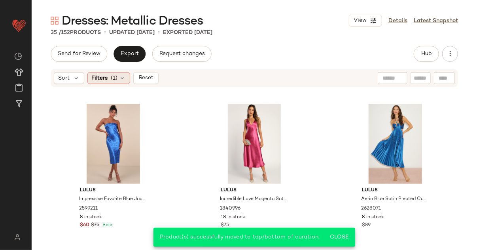
click at [118, 73] on div "Filters (1)" at bounding box center [108, 78] width 43 height 12
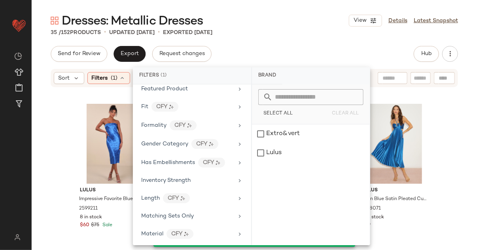
scroll to position [540, 0]
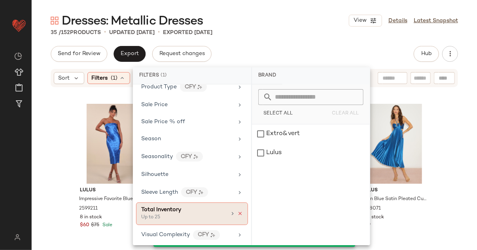
click at [238, 211] on icon at bounding box center [240, 214] width 6 height 6
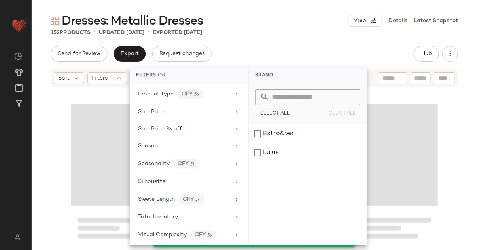
click at [304, 29] on div "152 Products • updated Sep 19th • Exported Sep 17th" at bounding box center [254, 32] width 445 height 8
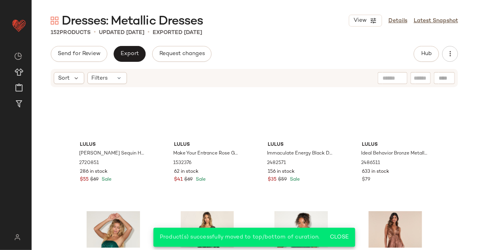
scroll to position [0, 0]
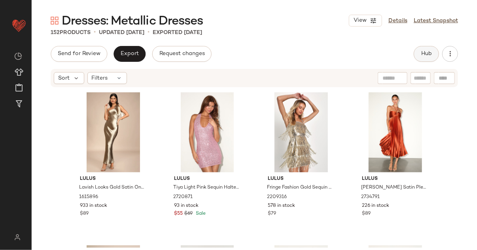
click at [423, 55] on span "Hub" at bounding box center [426, 54] width 11 height 6
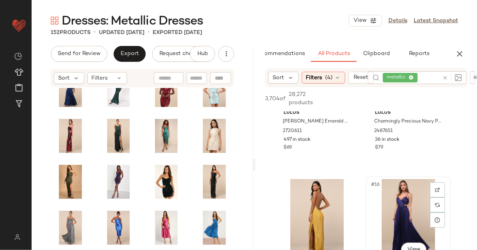
scroll to position [1006, 0]
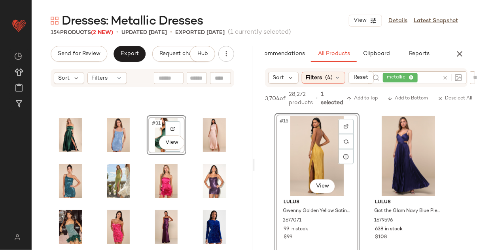
scroll to position [322, 0]
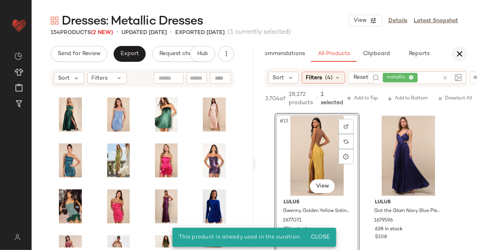
click at [459, 54] on icon "button" at bounding box center [459, 53] width 9 height 9
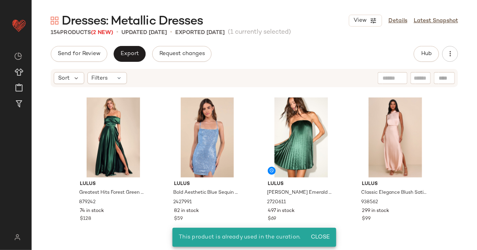
scroll to position [305, 0]
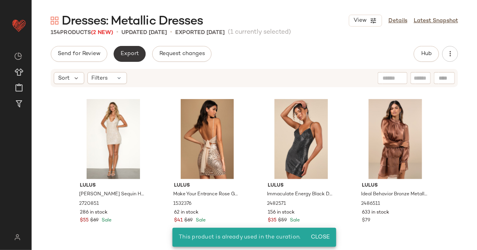
click at [118, 49] on button "Export" at bounding box center [129, 54] width 32 height 16
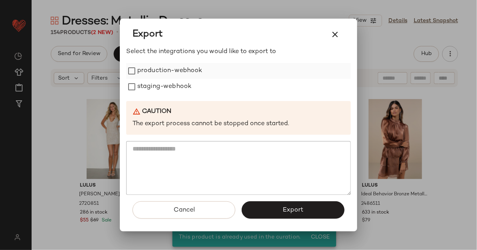
click at [174, 72] on label "production-webhook" at bounding box center [169, 71] width 65 height 16
click at [165, 83] on label "staging-webhook" at bounding box center [164, 87] width 54 height 16
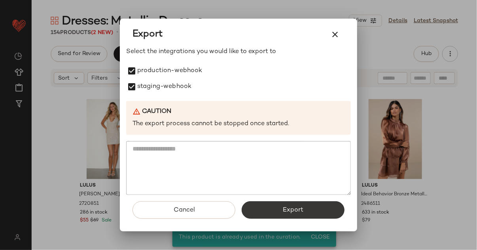
click at [273, 204] on button "Export" at bounding box center [293, 209] width 103 height 17
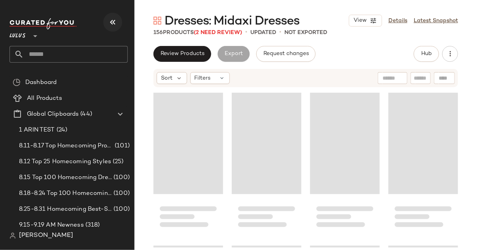
click at [114, 21] on icon "button" at bounding box center [112, 21] width 9 height 9
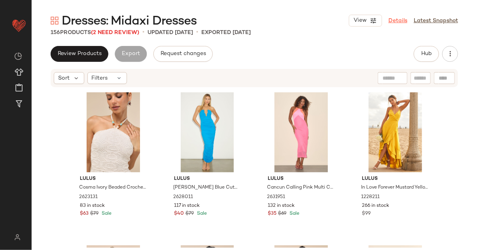
click at [397, 21] on link "Details" at bounding box center [397, 21] width 19 height 8
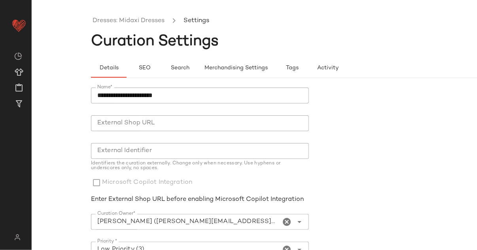
click at [166, 18] on li "Dresses: Midaxi Dresses" at bounding box center [128, 21] width 75 height 10
click at [149, 18] on link "Dresses: Midaxi Dresses" at bounding box center [129, 21] width 72 height 10
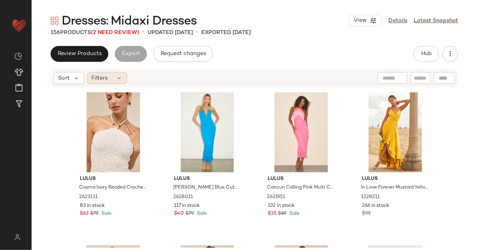
click at [107, 77] on span "Filters" at bounding box center [100, 78] width 16 height 8
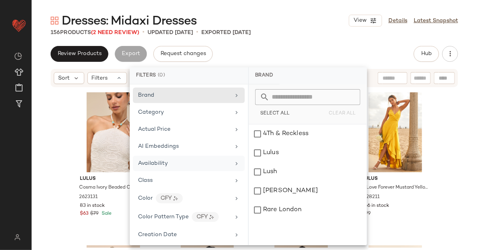
click at [193, 157] on div "Availability" at bounding box center [189, 162] width 112 height 15
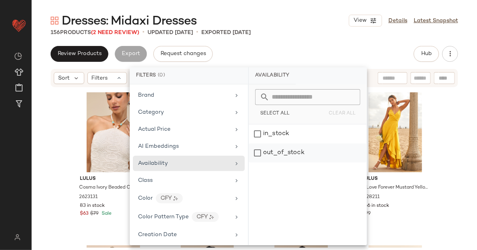
click at [265, 153] on div "out_of_stock" at bounding box center [308, 152] width 118 height 19
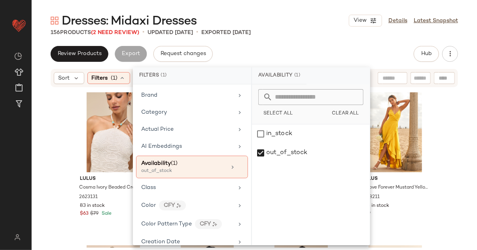
click at [278, 35] on div "156 Products (2 Need Review) • updated [DATE] • Exported [DATE]" at bounding box center [254, 32] width 445 height 8
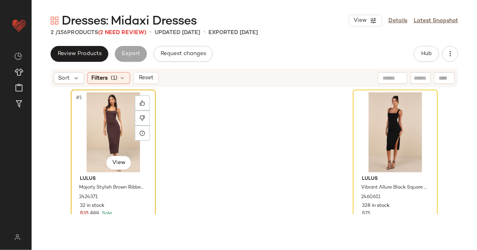
click at [104, 114] on div "#1 View" at bounding box center [113, 132] width 79 height 80
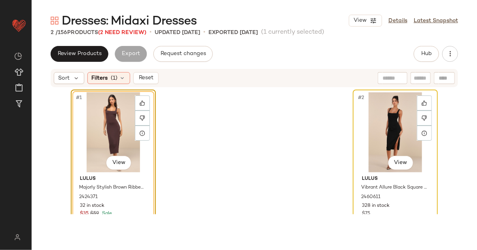
click at [377, 105] on div "#2 View" at bounding box center [394, 132] width 79 height 80
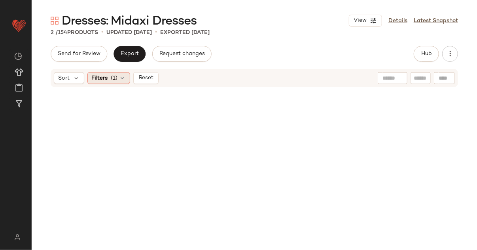
click at [126, 72] on div "Filters (1)" at bounding box center [108, 78] width 43 height 12
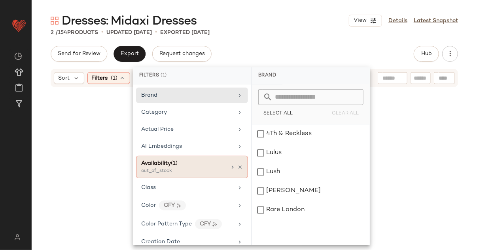
click at [238, 164] on icon at bounding box center [240, 167] width 6 height 6
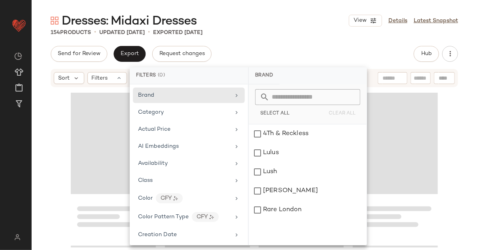
click at [252, 51] on div "Send for Review Export Request changes Hub" at bounding box center [254, 54] width 407 height 16
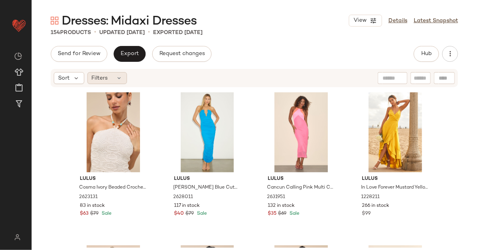
click at [113, 76] on div "Filters" at bounding box center [107, 78] width 40 height 12
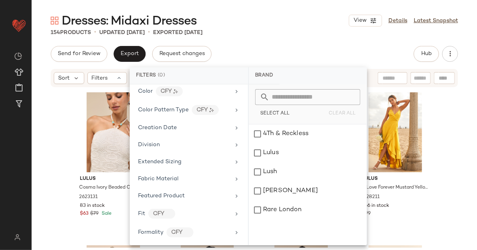
scroll to position [516, 0]
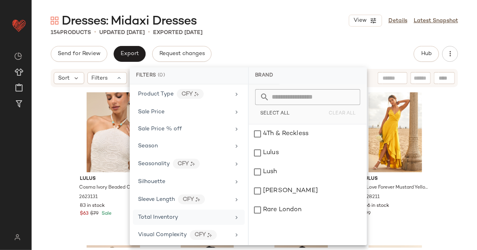
click at [150, 217] on div "Total Inventory" at bounding box center [158, 217] width 40 height 8
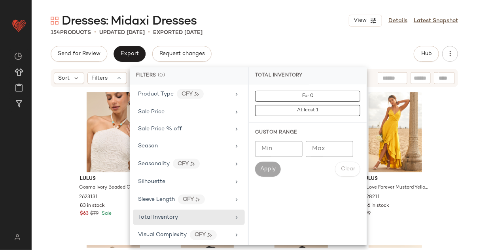
click at [329, 141] on input "Max" at bounding box center [329, 149] width 47 height 16
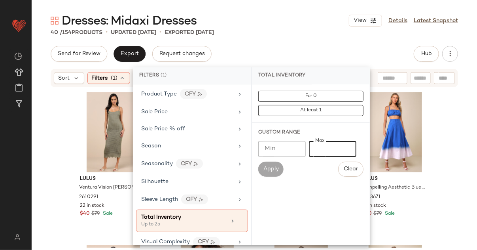
type input "**"
click at [291, 15] on div "Dresses: Midaxi Dresses View Details Latest Snapshot" at bounding box center [254, 21] width 445 height 16
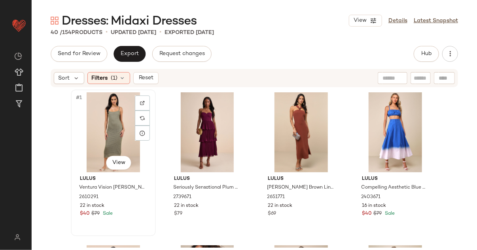
click at [118, 123] on div "#1 View" at bounding box center [113, 132] width 79 height 80
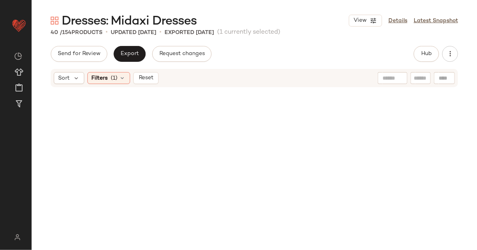
scroll to position [1368, 0]
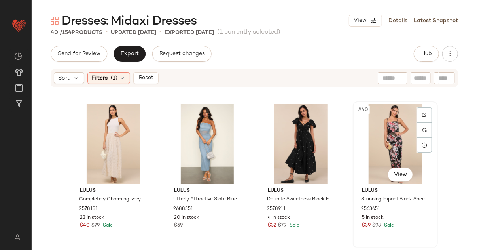
click at [373, 129] on div "#40 View" at bounding box center [394, 144] width 79 height 80
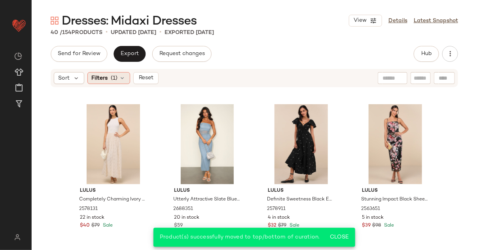
click at [110, 80] on div "Filters (1)" at bounding box center [108, 78] width 43 height 12
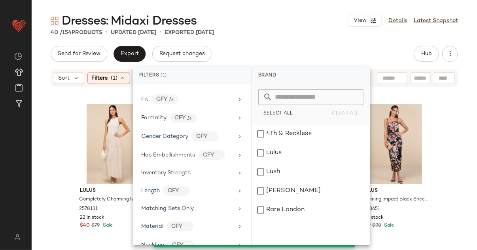
scroll to position [523, 0]
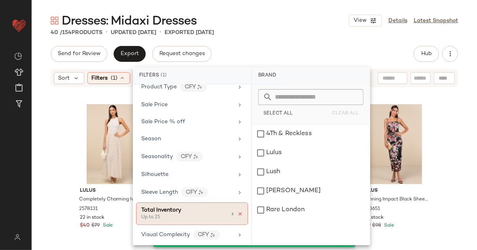
click at [237, 211] on icon at bounding box center [240, 214] width 6 height 6
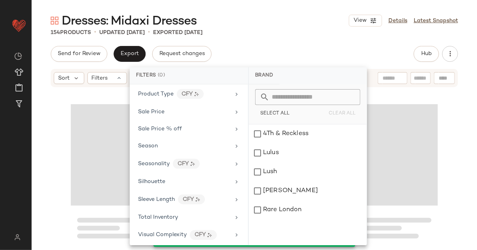
click at [273, 51] on div "Send for Review Export Request changes Hub" at bounding box center [254, 54] width 407 height 16
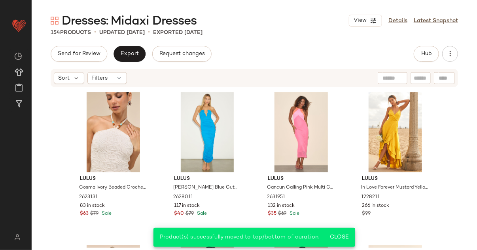
scroll to position [0, 0]
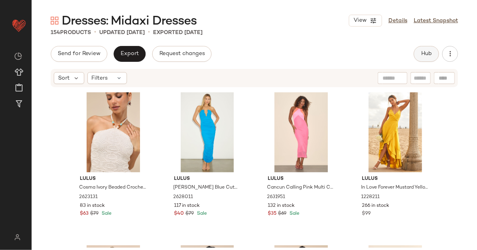
click at [431, 48] on button "Hub" at bounding box center [426, 54] width 25 height 16
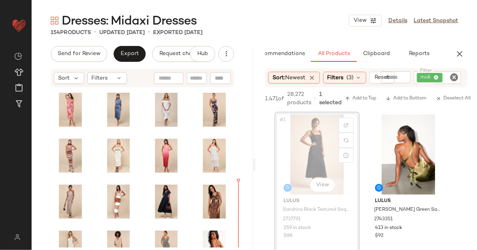
scroll to position [567, 0]
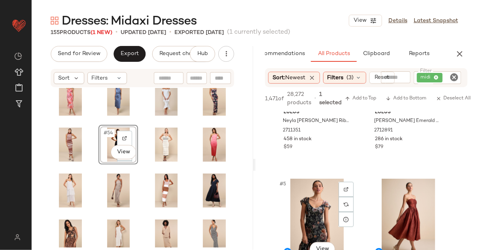
scroll to position [333, 0]
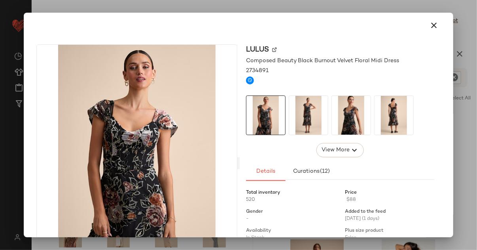
click at [304, 116] on img at bounding box center [308, 115] width 39 height 39
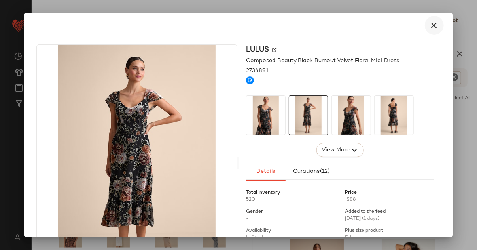
click at [431, 23] on icon "button" at bounding box center [433, 25] width 9 height 9
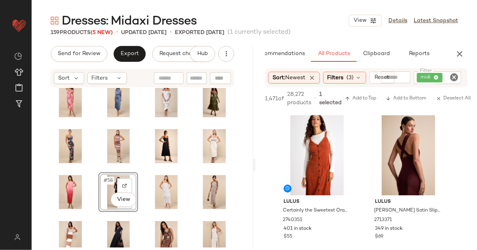
scroll to position [1416, 0]
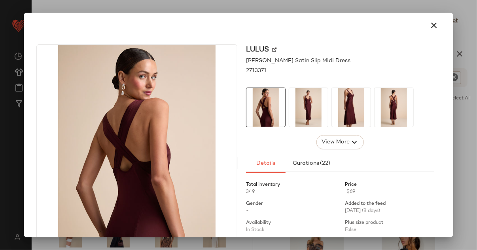
click at [353, 105] on img at bounding box center [351, 107] width 39 height 39
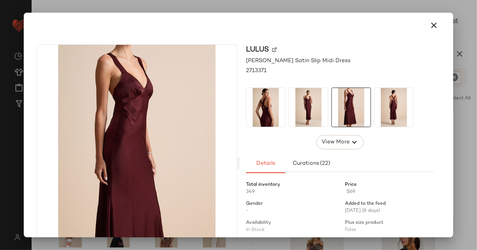
click at [383, 110] on img at bounding box center [393, 107] width 39 height 39
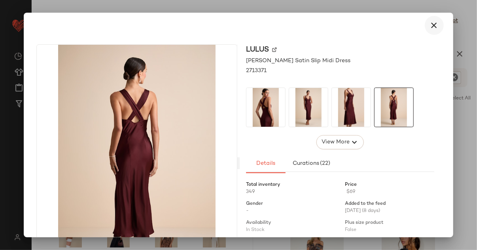
click at [429, 26] on icon "button" at bounding box center [433, 25] width 9 height 9
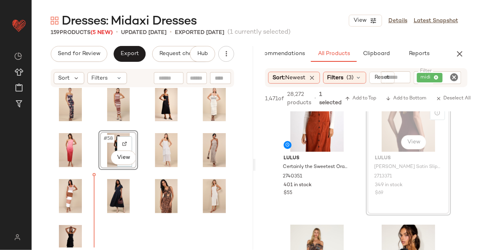
drag, startPoint x: 413, startPoint y: 115, endPoint x: 400, endPoint y: 121, distance: 14.0
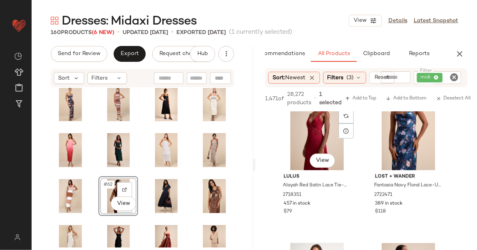
scroll to position [2002, 0]
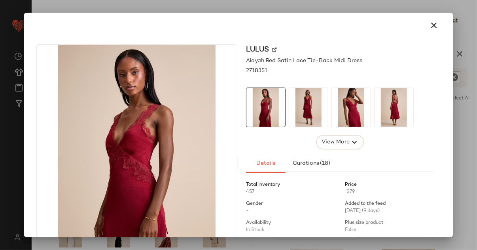
click at [307, 112] on img at bounding box center [308, 107] width 39 height 39
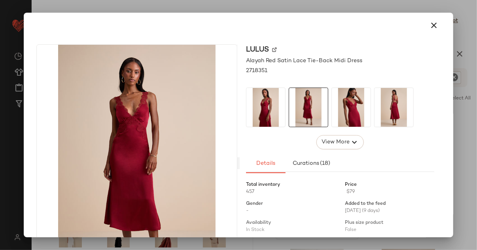
click at [435, 19] on button "button" at bounding box center [434, 25] width 19 height 19
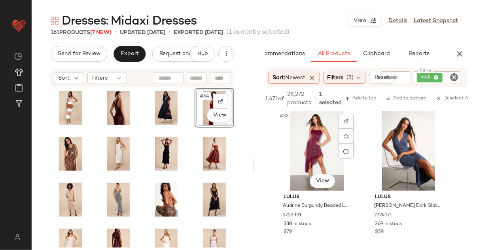
scroll to position [2553, 0]
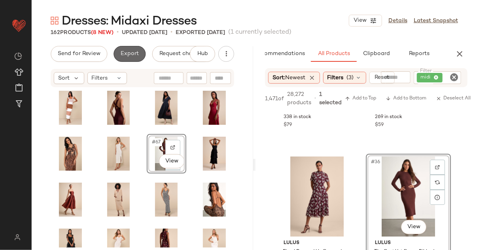
click at [129, 60] on button "Export" at bounding box center [129, 54] width 32 height 16
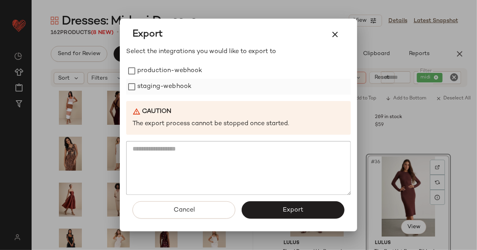
click at [151, 86] on label "staging-webhook" at bounding box center [164, 87] width 54 height 16
click at [152, 71] on label "production-webhook" at bounding box center [169, 71] width 65 height 16
click at [263, 204] on button "Export" at bounding box center [293, 209] width 103 height 17
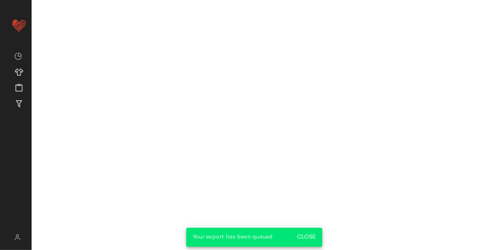
scroll to position [4995, 0]
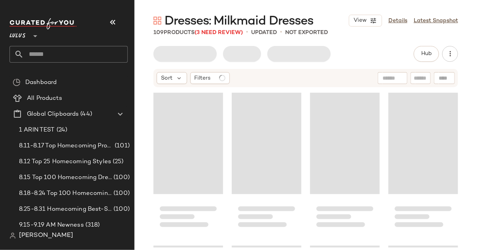
click at [120, 23] on button "button" at bounding box center [112, 22] width 19 height 19
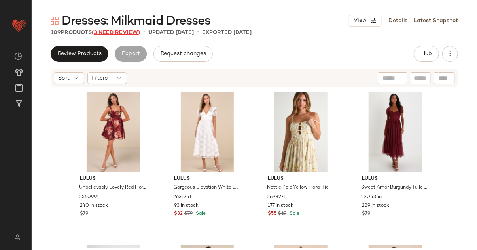
click at [112, 32] on span "(3 Need Review)" at bounding box center [116, 33] width 48 height 6
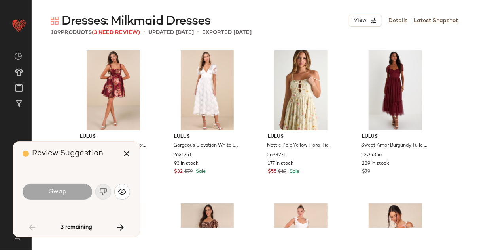
scroll to position [311, 0]
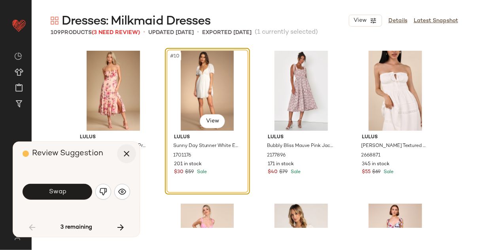
click at [128, 153] on icon "button" at bounding box center [126, 153] width 9 height 9
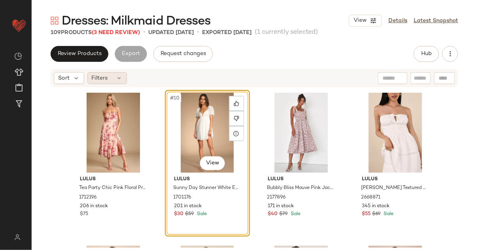
click at [102, 78] on span "Filters" at bounding box center [100, 78] width 16 height 8
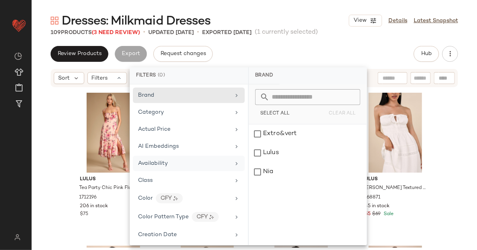
click at [153, 161] on span "Availability" at bounding box center [153, 163] width 30 height 6
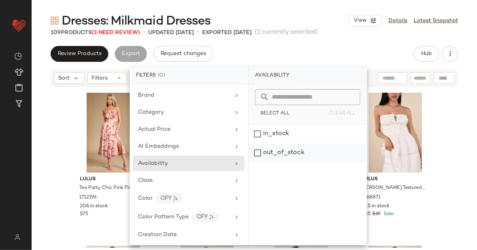
click at [283, 149] on div "out_of_stock" at bounding box center [308, 152] width 118 height 19
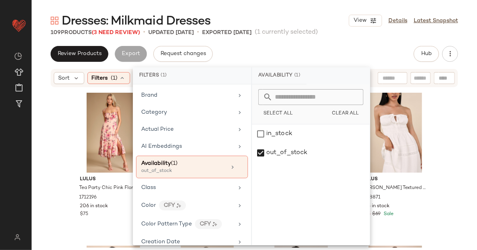
click at [299, 47] on div "Review Products Export Request changes Hub" at bounding box center [254, 54] width 407 height 16
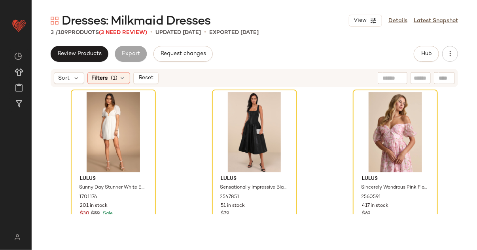
click at [296, 41] on div "Dresses: Milkmaid Dresses View Details Latest Snapshot 3 / 109 Products (3 Need…" at bounding box center [254, 131] width 445 height 237
click at [304, 28] on div "3 / 109 Products (3 Need Review) • updated [DATE] • Exported [DATE]" at bounding box center [254, 32] width 445 height 8
click at [138, 157] on div "#1 View" at bounding box center [113, 132] width 79 height 80
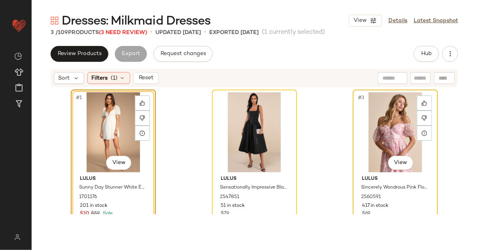
click at [362, 122] on div "#3 View" at bounding box center [394, 132] width 79 height 80
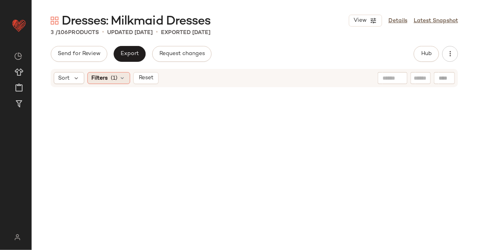
click at [120, 75] on icon at bounding box center [122, 78] width 6 height 6
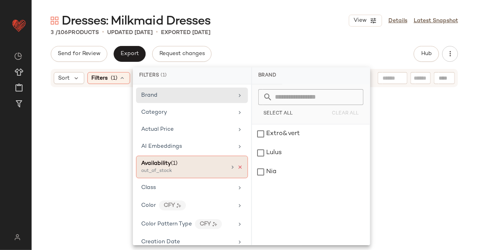
click at [237, 164] on icon at bounding box center [240, 167] width 6 height 6
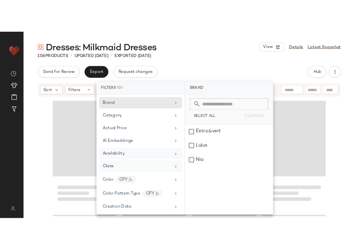
scroll to position [533, 0]
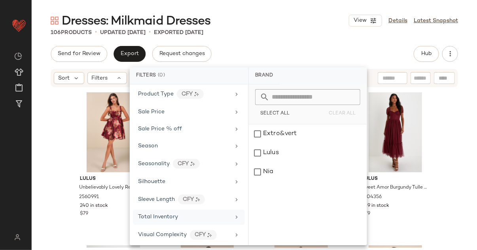
click at [161, 215] on span "Total Inventory" at bounding box center [158, 217] width 40 height 6
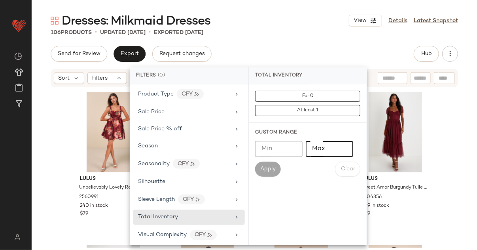
click at [322, 145] on input "Max" at bounding box center [329, 149] width 47 height 16
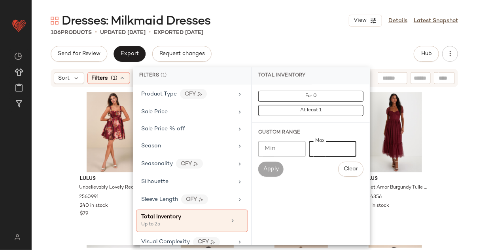
type input "**"
click at [295, 15] on div "Dresses: Milkmaid Dresses View Details Latest Snapshot" at bounding box center [254, 21] width 445 height 16
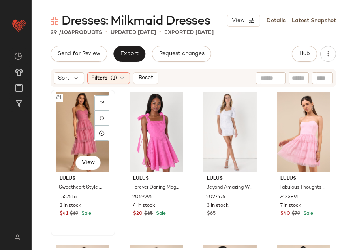
click at [79, 106] on div "#1 View" at bounding box center [82, 132] width 59 height 80
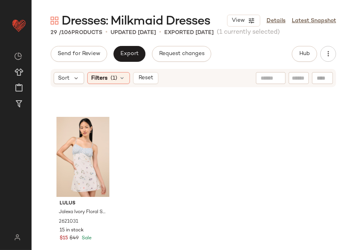
scroll to position [1063, 0]
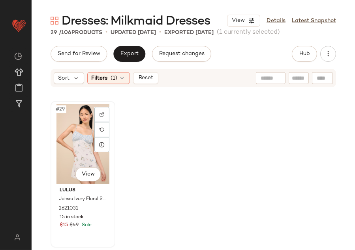
click at [74, 137] on div "#29 View" at bounding box center [82, 144] width 59 height 80
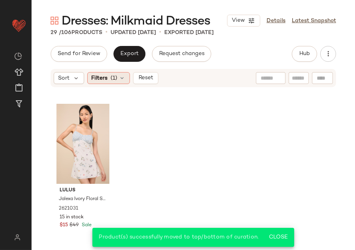
click at [98, 78] on span "Filters" at bounding box center [100, 78] width 16 height 8
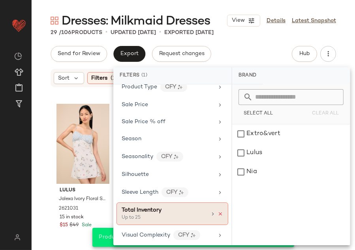
click at [218, 211] on icon at bounding box center [221, 214] width 6 height 6
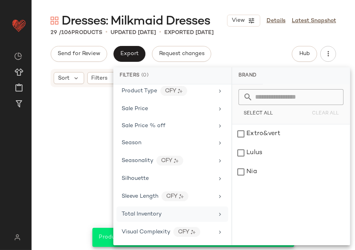
scroll to position [533, 0]
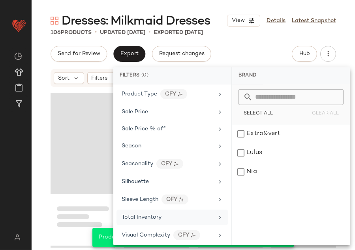
click at [259, 38] on div "Dresses: Milkmaid Dresses View Details Latest Snapshot 106 Products • updated […" at bounding box center [194, 131] width 324 height 237
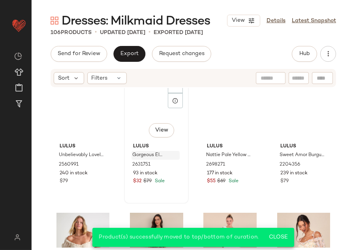
scroll to position [0, 0]
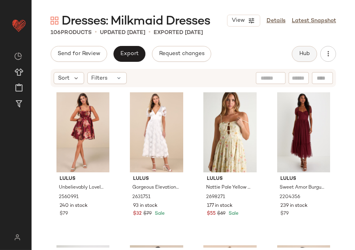
click at [303, 55] on span "Hub" at bounding box center [304, 54] width 11 height 6
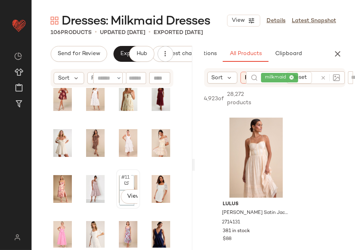
scroll to position [13, 0]
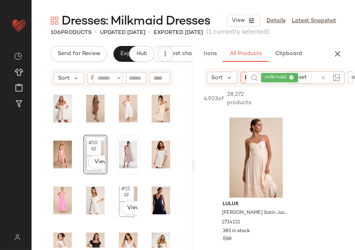
scroll to position [113, 0]
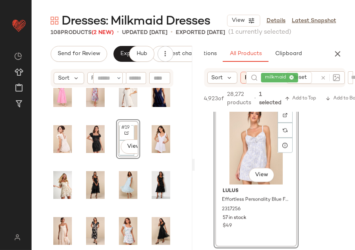
scroll to position [117, 0]
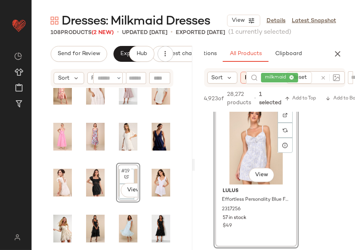
click at [175, 210] on div "#19 View" at bounding box center [112, 167] width 161 height 159
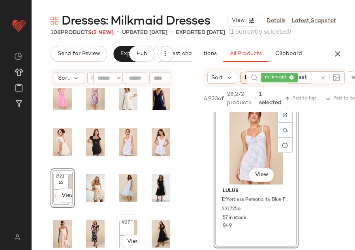
scroll to position [165, 0]
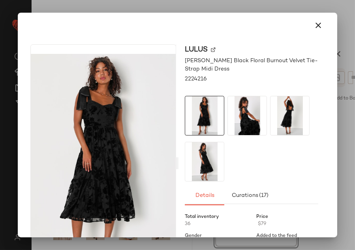
click at [306, 14] on div at bounding box center [178, 25] width 314 height 25
click at [314, 25] on icon "button" at bounding box center [318, 25] width 9 height 9
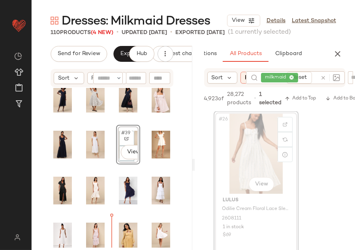
scroll to position [399, 0]
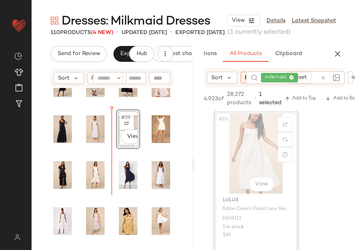
drag, startPoint x: 248, startPoint y: 145, endPoint x: 230, endPoint y: 159, distance: 22.0
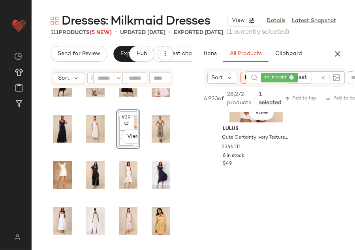
scroll to position [4226, 0]
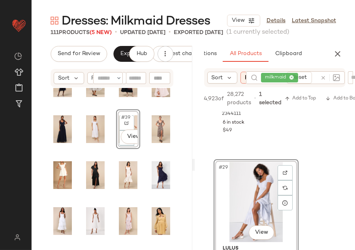
drag, startPoint x: 232, startPoint y: 182, endPoint x: 227, endPoint y: 182, distance: 4.7
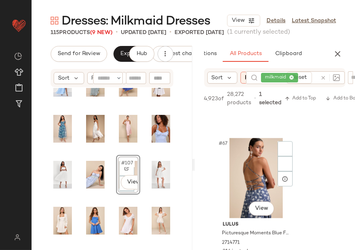
scroll to position [10069, 0]
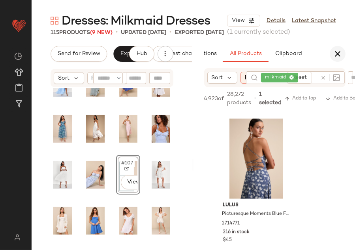
click at [333, 58] on button "button" at bounding box center [338, 54] width 16 height 16
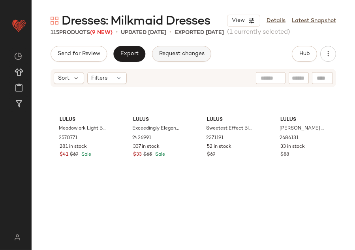
scroll to position [1068, 0]
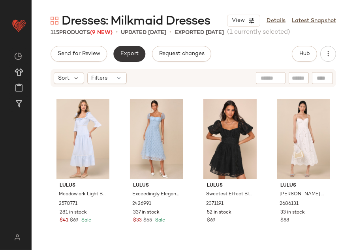
click at [134, 54] on span "Export" at bounding box center [129, 54] width 19 height 6
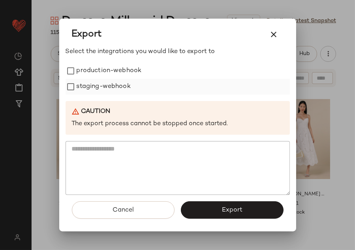
click at [142, 83] on div "staging-webhook" at bounding box center [178, 87] width 225 height 16
click at [143, 74] on div "production-webhook" at bounding box center [178, 71] width 225 height 16
click at [106, 70] on label "production-webhook" at bounding box center [109, 71] width 65 height 16
click at [106, 91] on label "staging-webhook" at bounding box center [104, 87] width 54 height 16
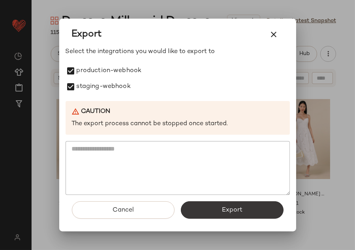
click at [236, 218] on button "Export" at bounding box center [232, 209] width 103 height 17
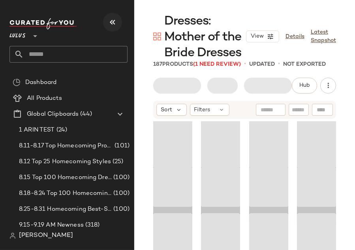
click at [110, 16] on button "button" at bounding box center [112, 22] width 19 height 19
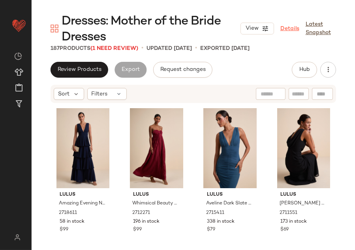
click at [294, 31] on link "Details" at bounding box center [290, 29] width 19 height 8
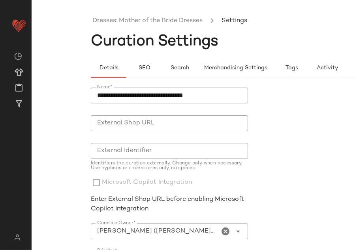
click at [136, 28] on ul "Dresses: Mother of the Bride Dresses Settings" at bounding box center [253, 21] width 324 height 18
click at [135, 24] on link "Dresses: Mother of the Bride Dresses" at bounding box center [148, 21] width 110 height 10
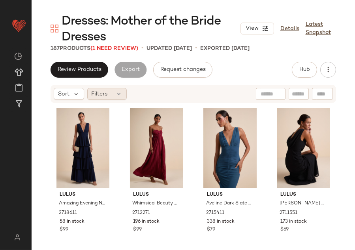
click at [100, 90] on span "Filters" at bounding box center [100, 94] width 16 height 8
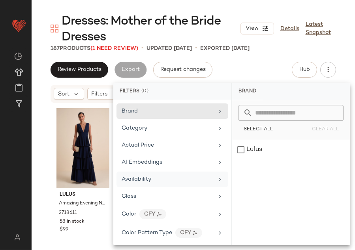
click at [158, 178] on div "Availability" at bounding box center [168, 179] width 92 height 8
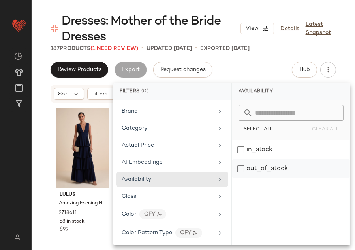
click at [259, 168] on div "out_of_stock" at bounding box center [292, 168] width 118 height 19
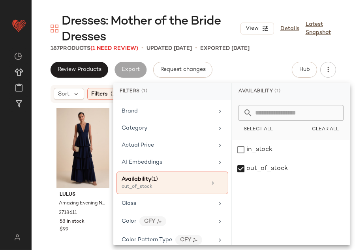
click at [272, 45] on div "187 Products (1 Need Review) • updated [DATE] • Exported [DATE]" at bounding box center [194, 48] width 324 height 8
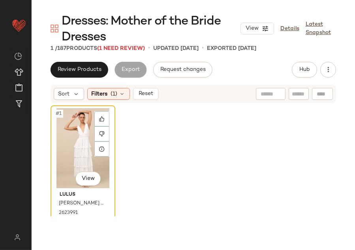
click at [74, 134] on div "#1 View" at bounding box center [82, 148] width 59 height 80
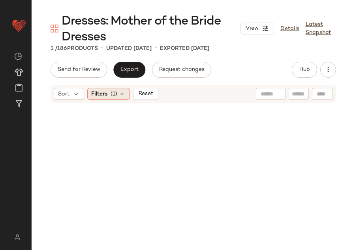
click at [122, 90] on div "Filters (1)" at bounding box center [108, 94] width 43 height 12
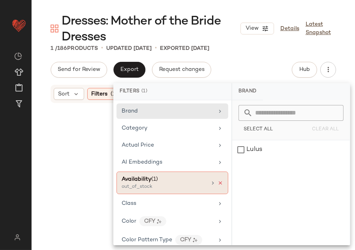
click at [218, 181] on icon at bounding box center [221, 183] width 6 height 6
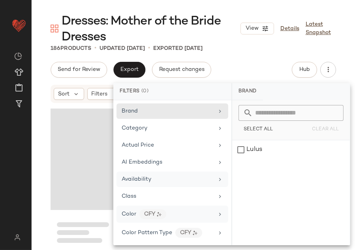
scroll to position [548, 0]
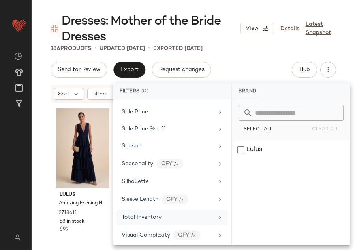
click at [136, 214] on span "Total Inventory" at bounding box center [142, 217] width 40 height 6
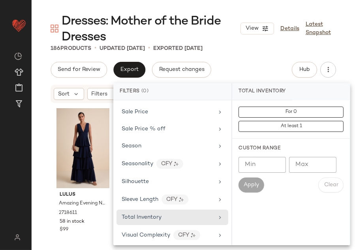
click at [299, 167] on input "Max" at bounding box center [312, 165] width 47 height 16
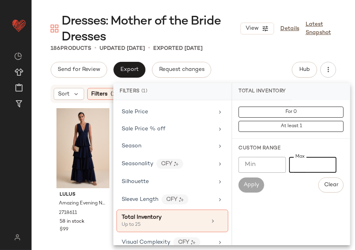
type input "**"
click at [261, 56] on div "Dresses: Mother of the Bride Dresses View Details Latest Snapshot 186 Products …" at bounding box center [194, 131] width 324 height 237
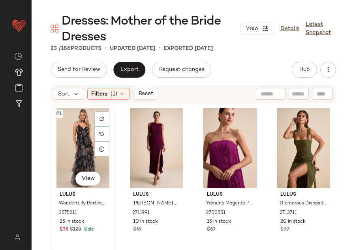
click at [73, 119] on div "#1 View" at bounding box center [82, 148] width 59 height 80
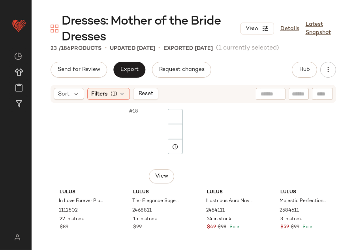
scroll to position [758, 0]
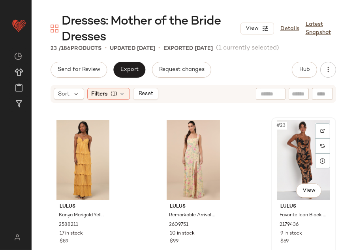
click at [285, 145] on div "#23 View" at bounding box center [303, 160] width 59 height 80
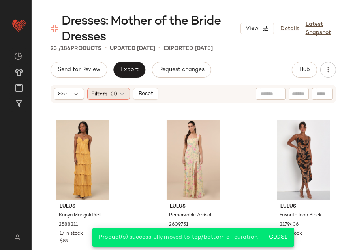
click at [98, 90] on span "Filters" at bounding box center [100, 94] width 16 height 8
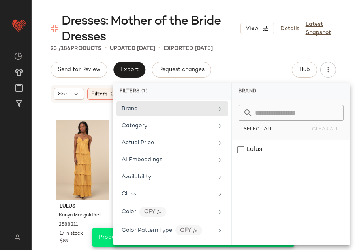
scroll to position [556, 0]
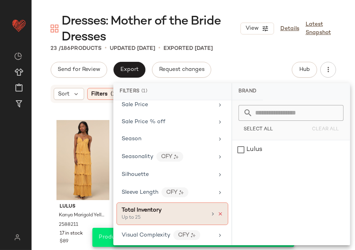
click at [219, 211] on icon at bounding box center [221, 214] width 6 height 6
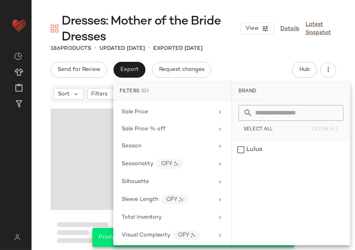
click at [267, 59] on div "Dresses: Mother of the Bride Dresses View Details Latest Snapshot 186 Products …" at bounding box center [194, 131] width 324 height 237
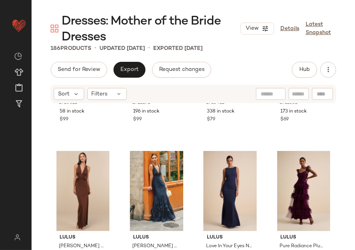
scroll to position [119, 0]
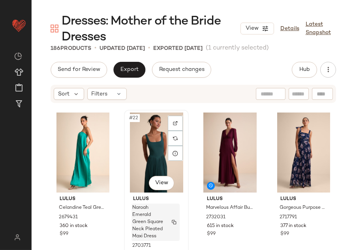
scroll to position [837, 0]
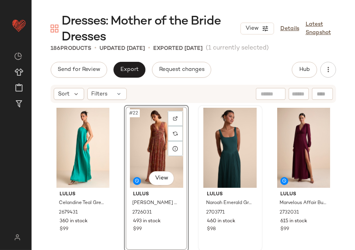
scroll to position [930, 0]
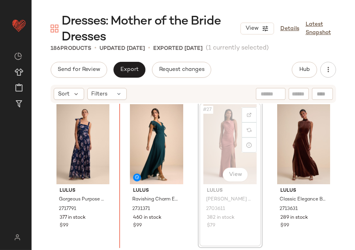
scroll to position [924, 0]
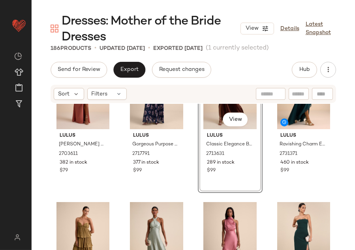
scroll to position [985, 0]
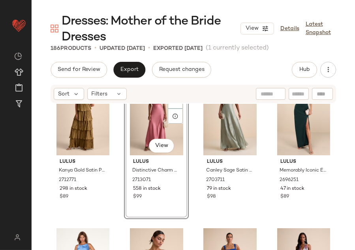
scroll to position [1163, 0]
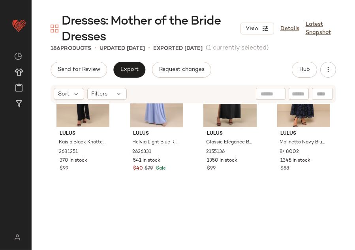
scroll to position [2217, 0]
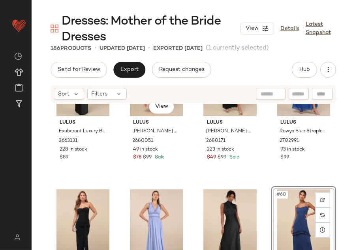
scroll to position [2081, 0]
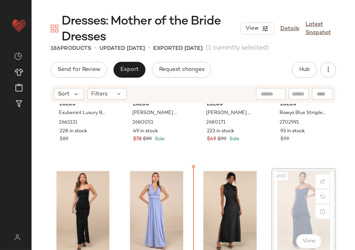
drag, startPoint x: 285, startPoint y: 195, endPoint x: 277, endPoint y: 195, distance: 7.9
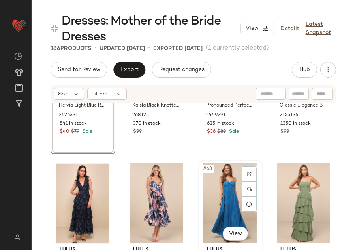
scroll to position [2245, 0]
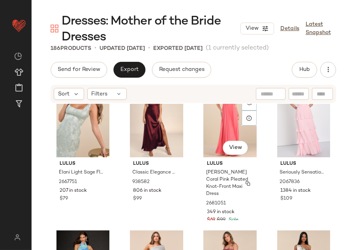
scroll to position [2531, 0]
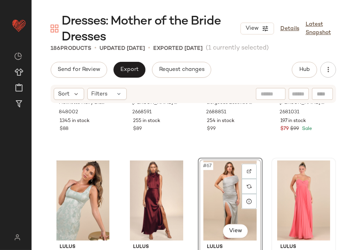
scroll to position [2436, 0]
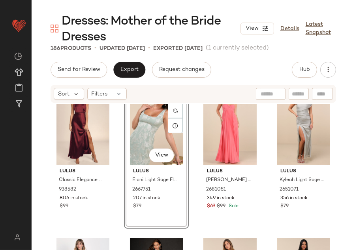
scroll to position [2540, 0]
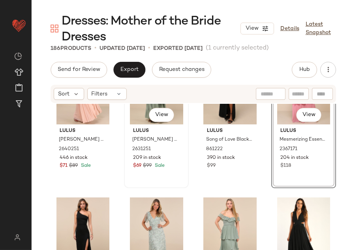
scroll to position [3331, 0]
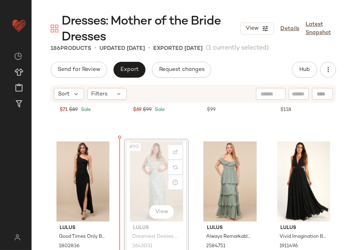
drag, startPoint x: 151, startPoint y: 192, endPoint x: 145, endPoint y: 192, distance: 6.7
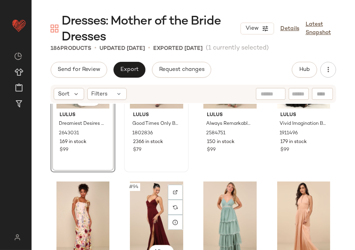
scroll to position [3450, 0]
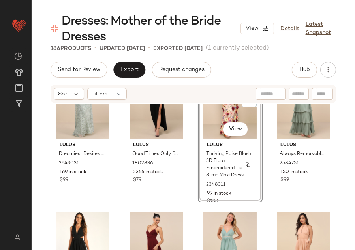
scroll to position [3460, 0]
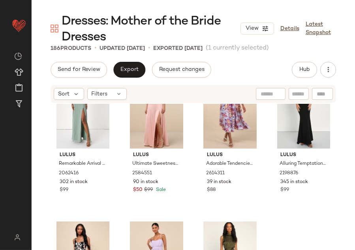
scroll to position [3792, 0]
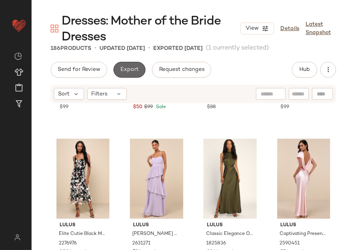
click at [128, 74] on button "Export" at bounding box center [129, 70] width 32 height 16
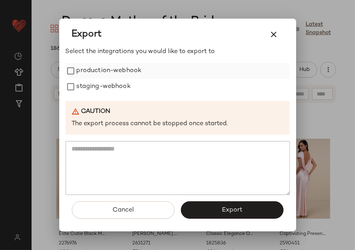
click at [161, 77] on div "production-webhook" at bounding box center [178, 71] width 225 height 16
click at [157, 86] on div "staging-webhook" at bounding box center [178, 87] width 225 height 16
click at [102, 70] on label "production-webhook" at bounding box center [109, 71] width 65 height 16
click at [102, 93] on label "staging-webhook" at bounding box center [104, 87] width 54 height 16
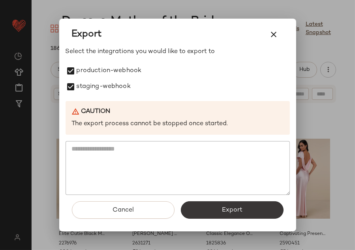
click at [203, 215] on button "Export" at bounding box center [232, 209] width 103 height 17
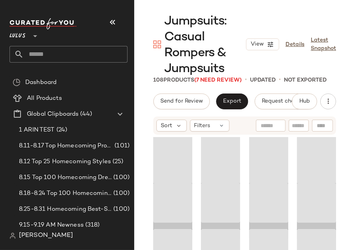
click at [122, 21] on button "button" at bounding box center [112, 22] width 19 height 19
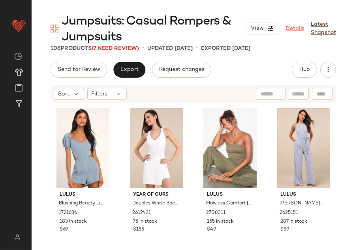
click at [291, 30] on link "Details" at bounding box center [295, 29] width 19 height 8
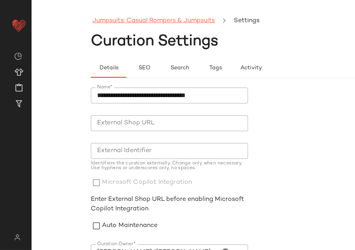
click at [137, 24] on link "Jumpsuits: Casual Rompers & Jumpsuits" at bounding box center [154, 21] width 123 height 10
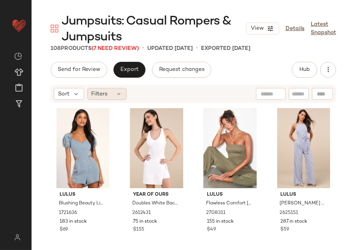
click at [112, 96] on div "Filters" at bounding box center [107, 94] width 40 height 12
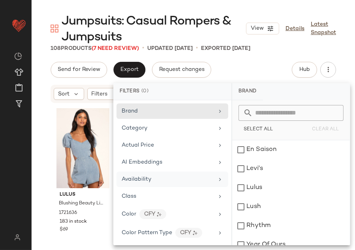
click at [146, 182] on div "Availability" at bounding box center [137, 179] width 30 height 8
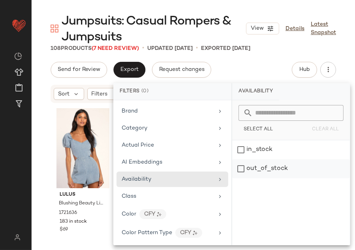
click at [255, 170] on div "out_of_stock" at bounding box center [292, 168] width 118 height 19
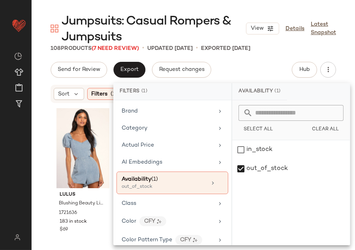
click at [264, 70] on div "Send for Review Export Request changes Hub" at bounding box center [194, 70] width 286 height 16
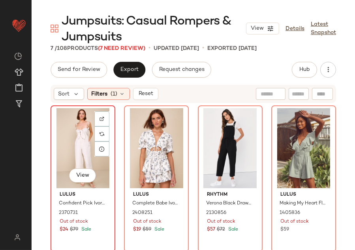
click at [77, 147] on div "View" at bounding box center [82, 148] width 59 height 80
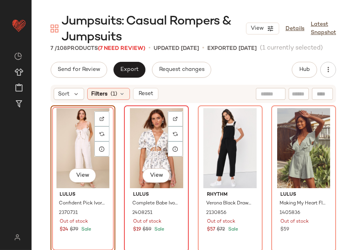
scroll to position [115, 0]
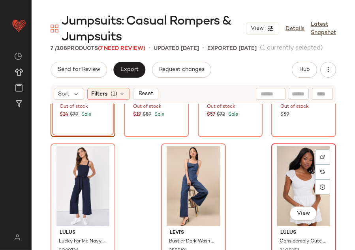
click at [284, 188] on div "View" at bounding box center [303, 186] width 59 height 80
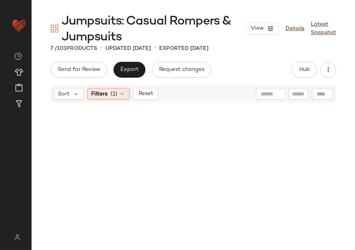
click at [122, 95] on icon at bounding box center [122, 94] width 6 height 6
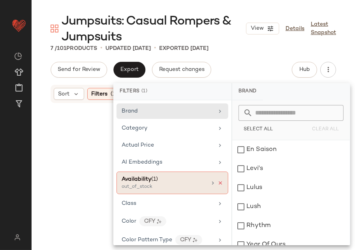
click at [219, 181] on icon at bounding box center [221, 183] width 6 height 6
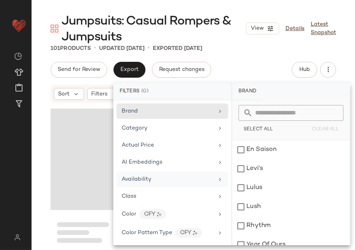
scroll to position [533, 0]
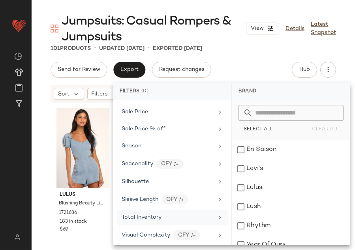
click at [147, 214] on span "Total Inventory" at bounding box center [142, 217] width 40 height 6
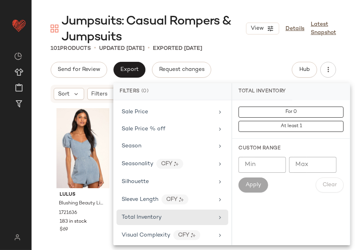
click at [308, 171] on input "Max" at bounding box center [312, 165] width 47 height 16
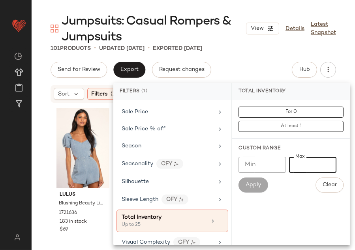
type input "**"
click at [277, 66] on div "Send for Review Export Request changes Hub" at bounding box center [194, 70] width 286 height 16
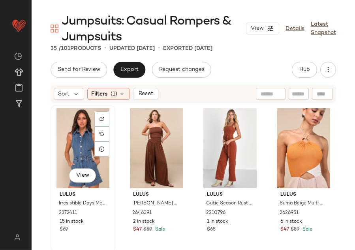
click at [71, 122] on div "View" at bounding box center [82, 148] width 59 height 80
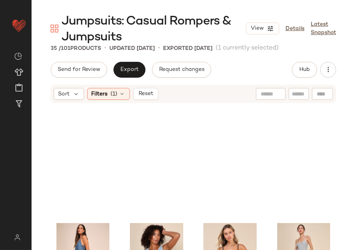
scroll to position [1190, 0]
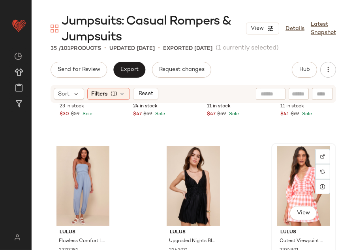
click at [298, 180] on div "View" at bounding box center [303, 186] width 59 height 80
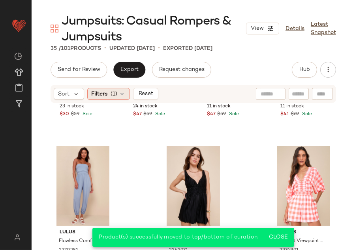
click at [108, 93] on div "Filters (1)" at bounding box center [108, 94] width 43 height 12
